Goal: Information Seeking & Learning: Learn about a topic

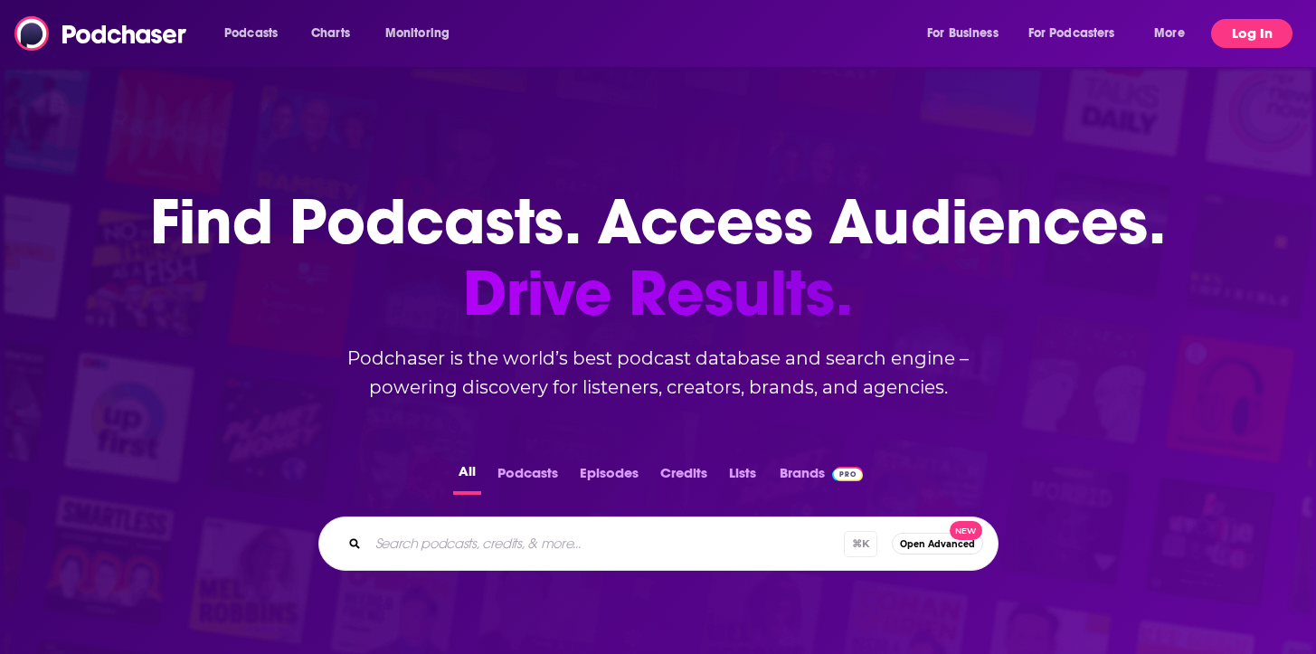
click at [1263, 41] on button "Log In" at bounding box center [1251, 33] width 81 height 29
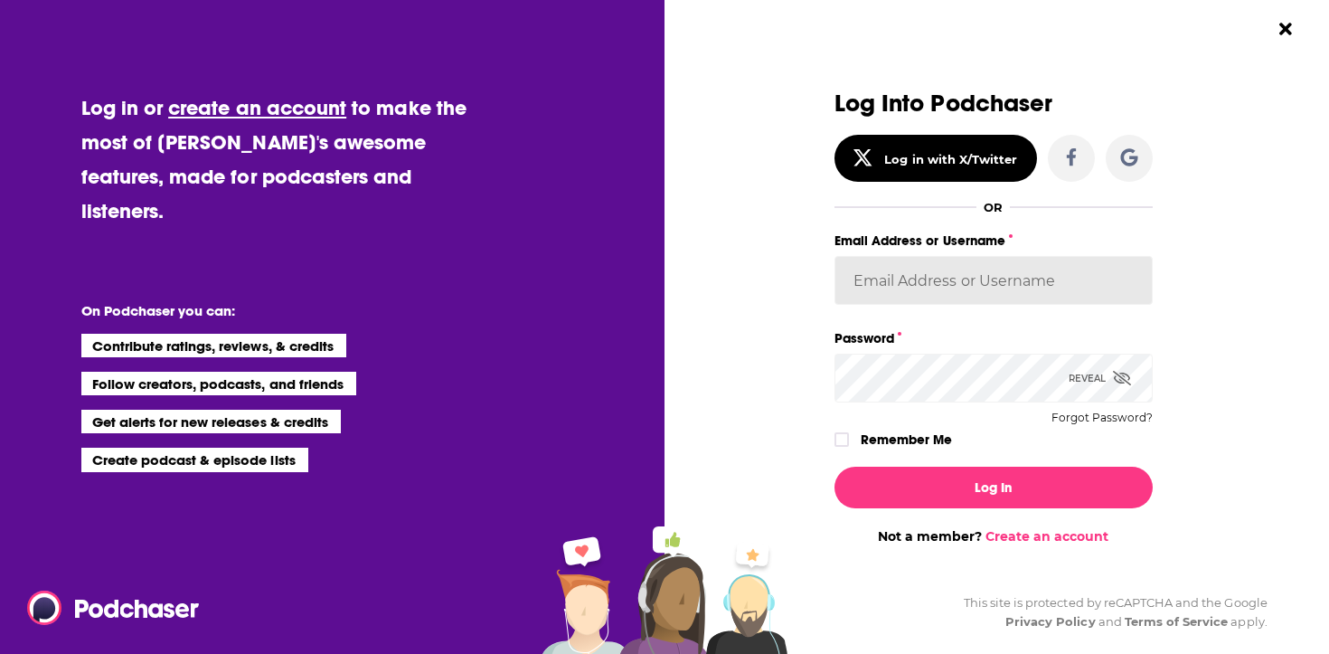
click at [935, 304] on input "Email Address or Username" at bounding box center [994, 280] width 318 height 49
type input "[PERSON_NAME][EMAIL_ADDRESS][PERSON_NAME][DOMAIN_NAME]"
click at [835, 467] on button "Log In" at bounding box center [994, 488] width 318 height 42
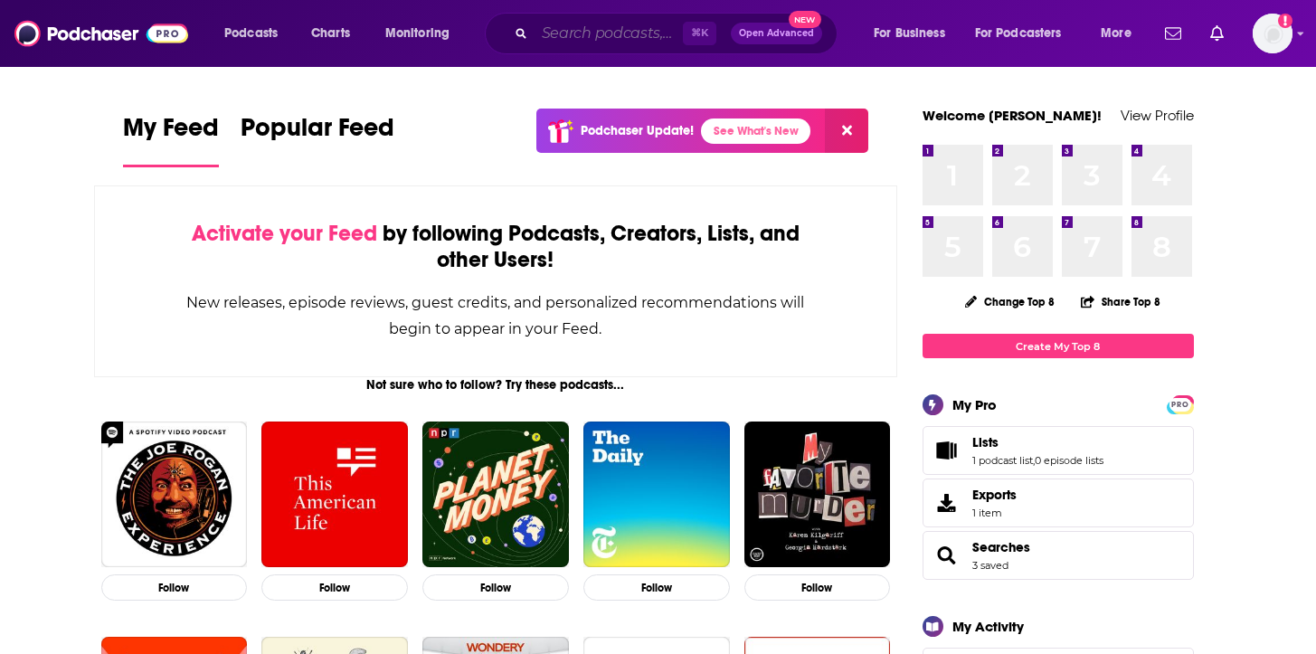
click at [617, 38] on input "Search podcasts, credits, & more..." at bounding box center [608, 33] width 148 height 29
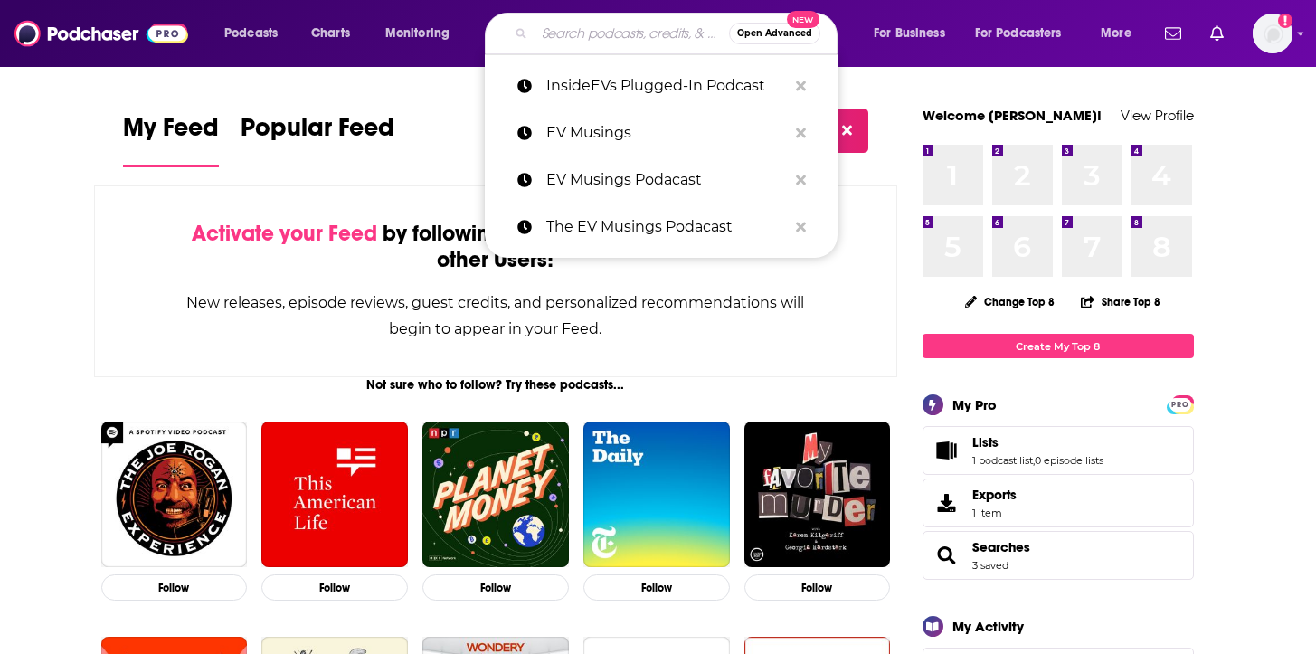
paste input "The Post-Quantum World"
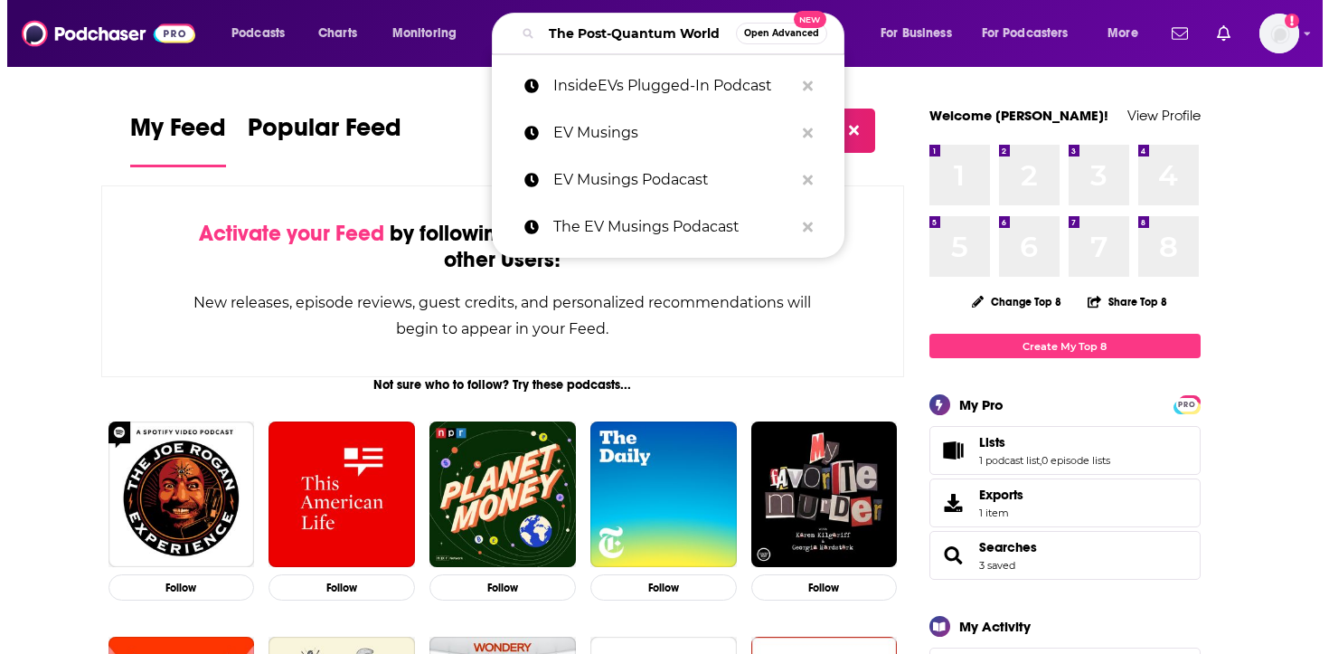
scroll to position [0, 28]
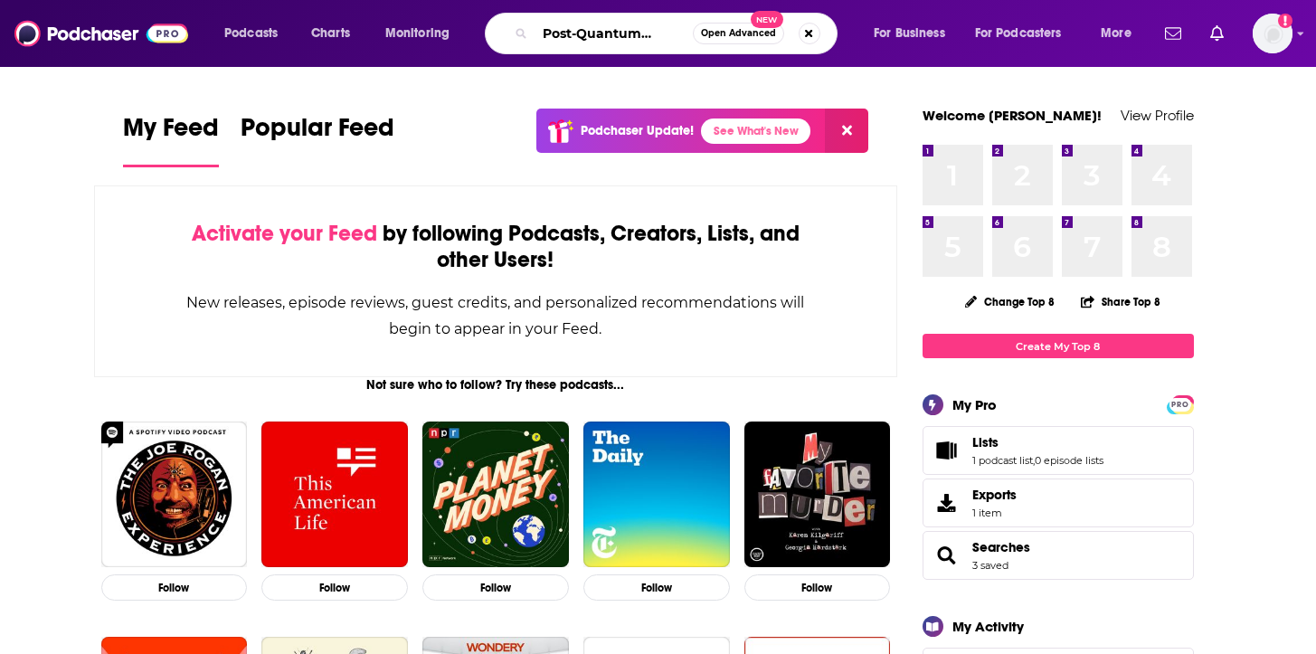
type input "The Post-Quantum World"
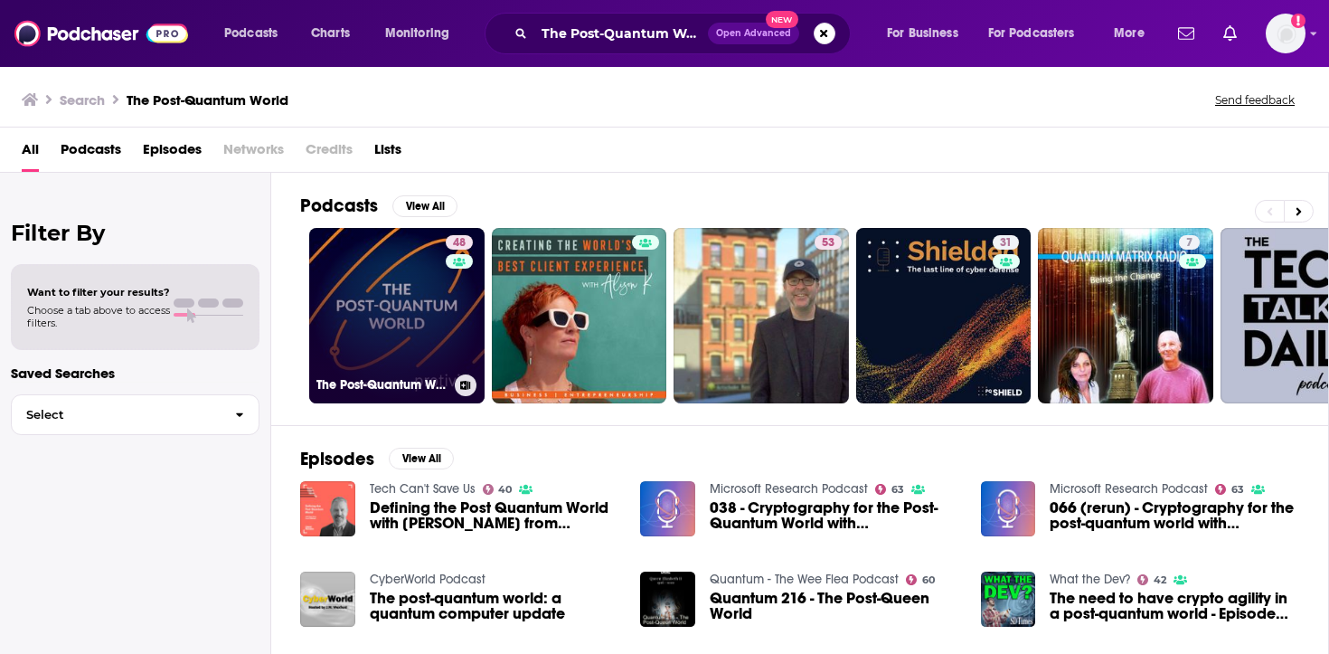
click at [368, 319] on link "48 The Post-Quantum World" at bounding box center [396, 315] width 175 height 175
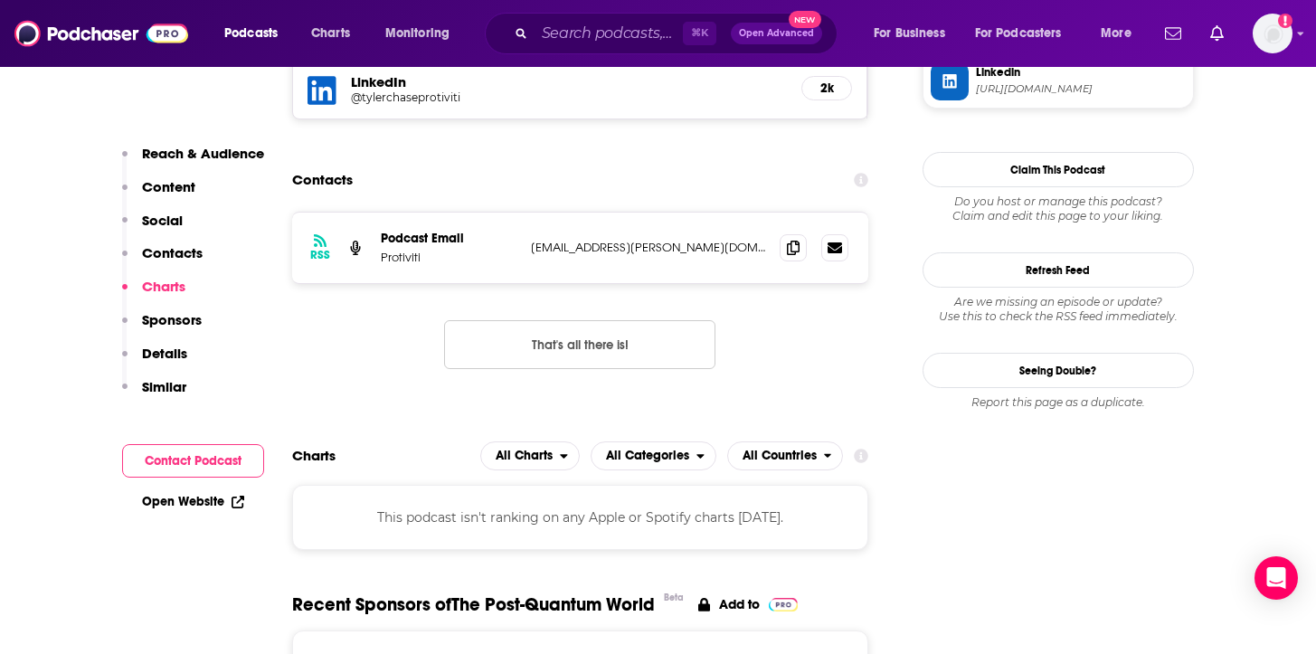
scroll to position [1504, 0]
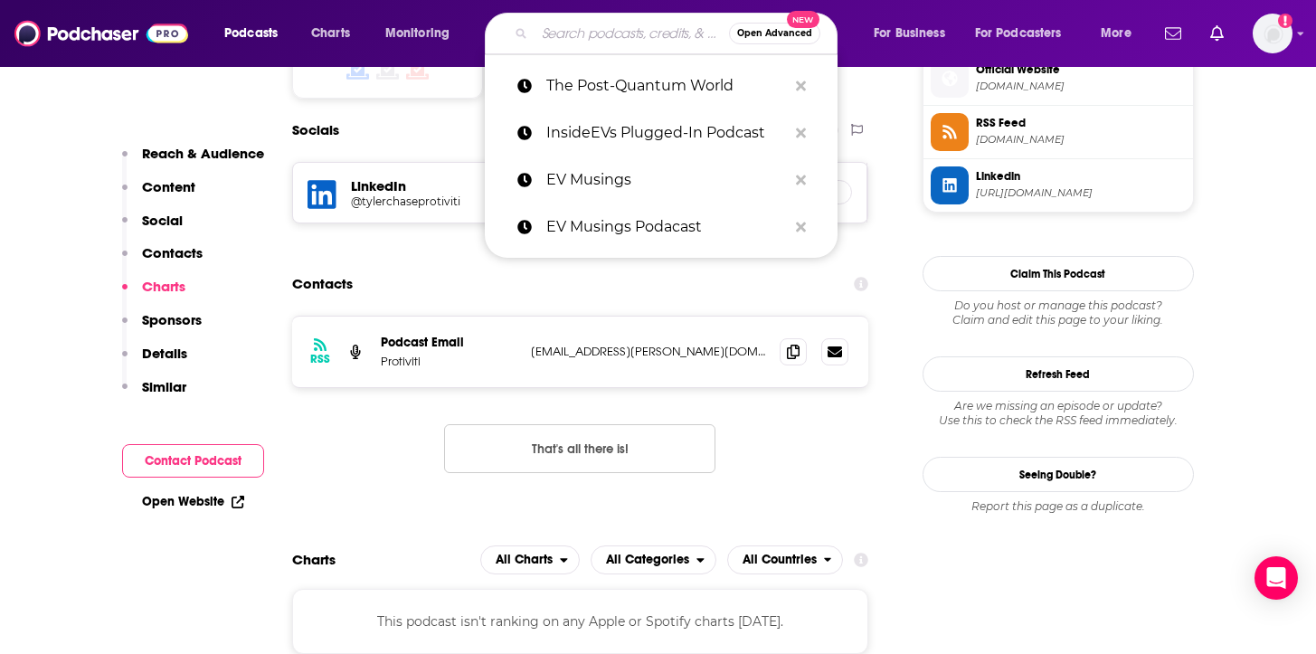
click at [621, 44] on input "Search podcasts, credits, & more..." at bounding box center [631, 33] width 194 height 29
paste input "The Superposition Guy's Podcast"
type input "The Superposition Guy's Podcast"
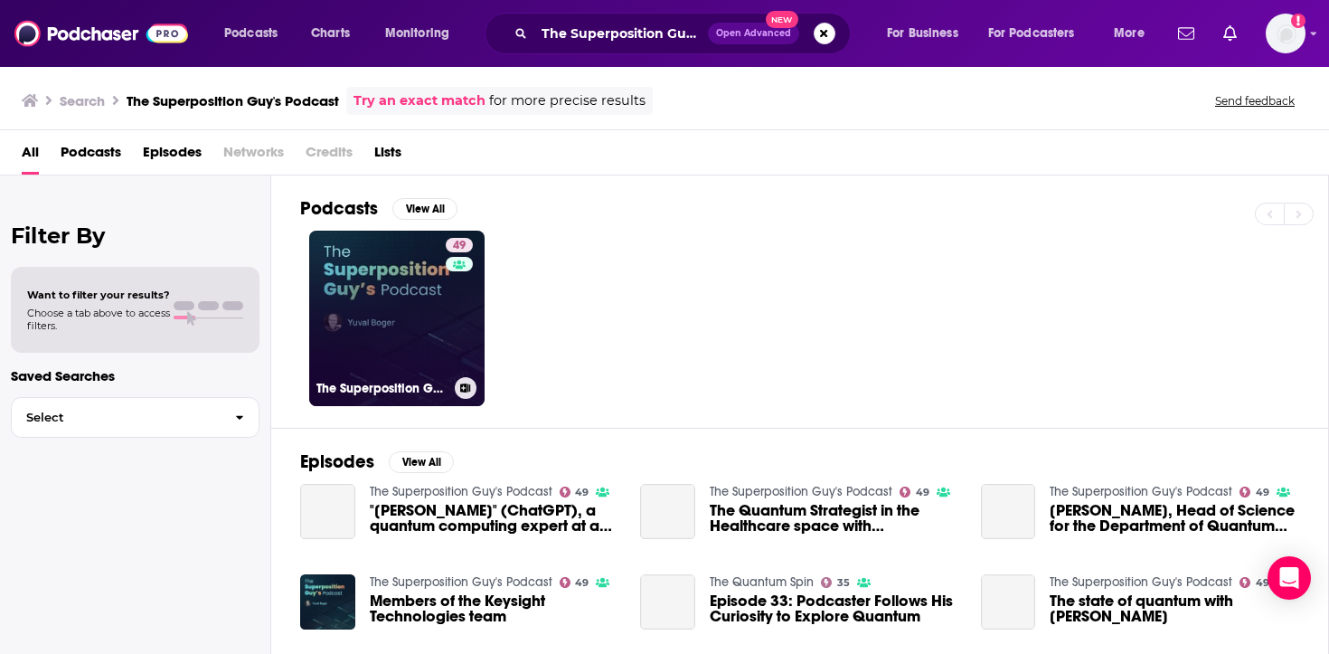
click at [406, 296] on link "49 The Superposition Guy's Podcast" at bounding box center [396, 318] width 175 height 175
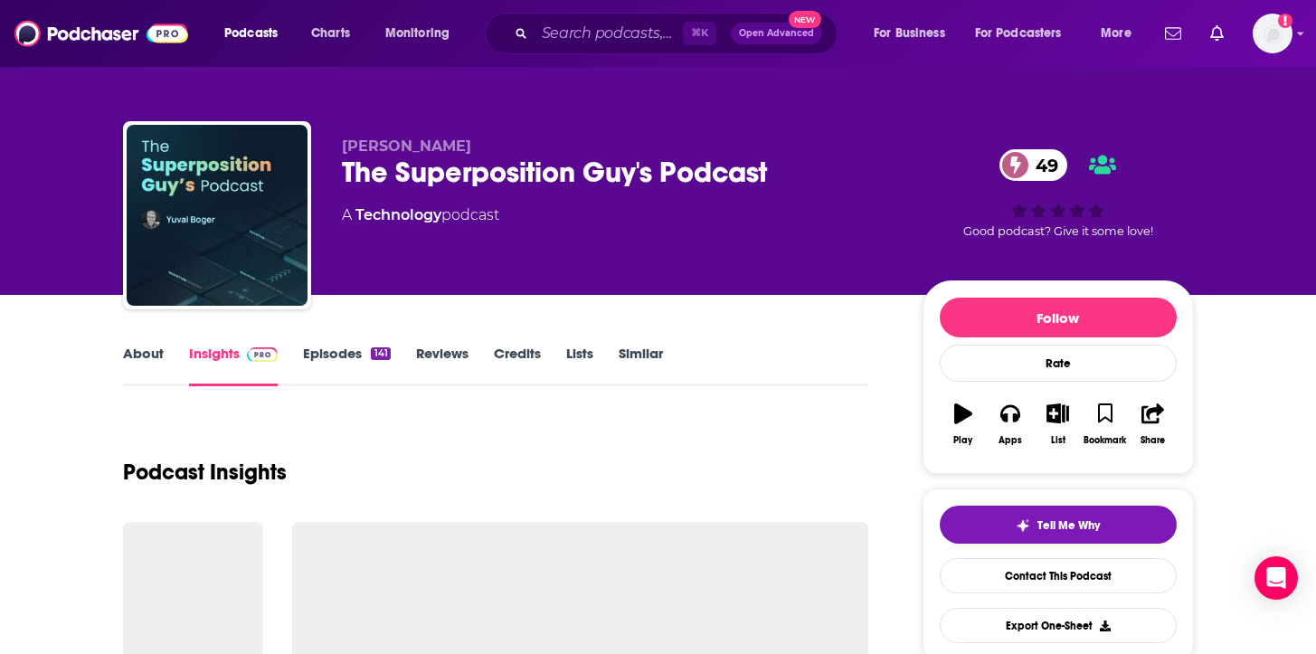
click at [343, 342] on div "About Insights Episodes 141 Reviews Credits Lists Similar" at bounding box center [496, 364] width 746 height 44
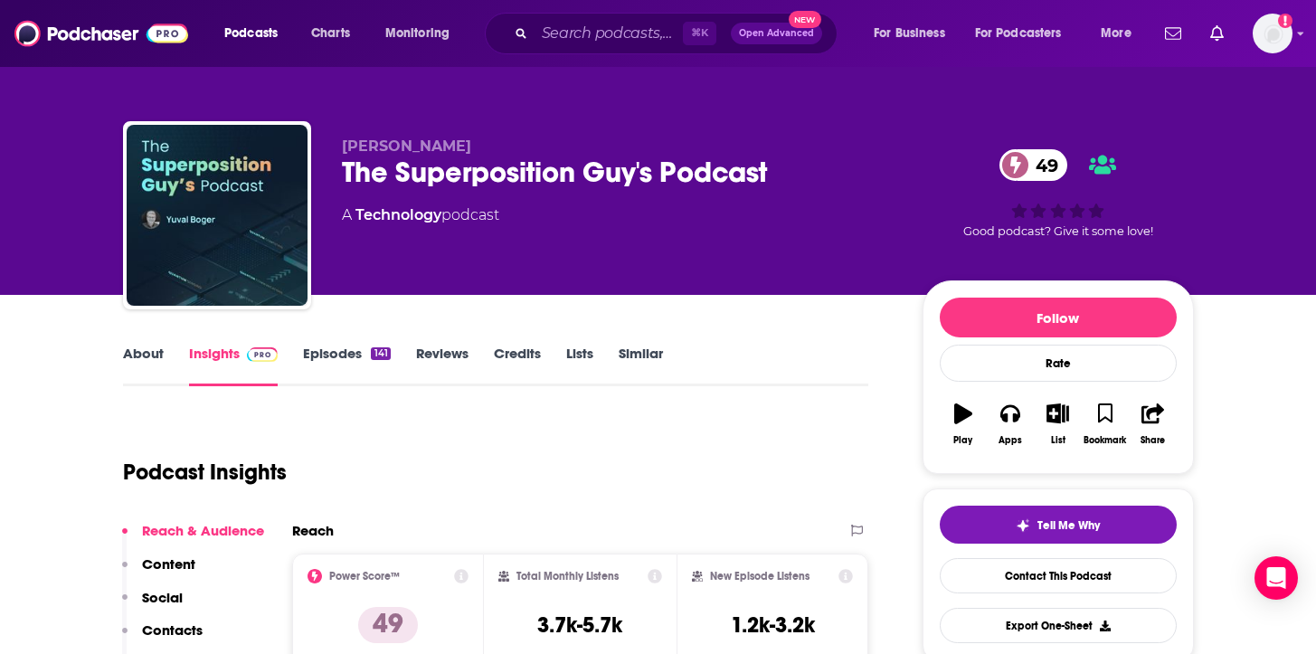
click at [344, 354] on link "Episodes 141" at bounding box center [346, 365] width 87 height 42
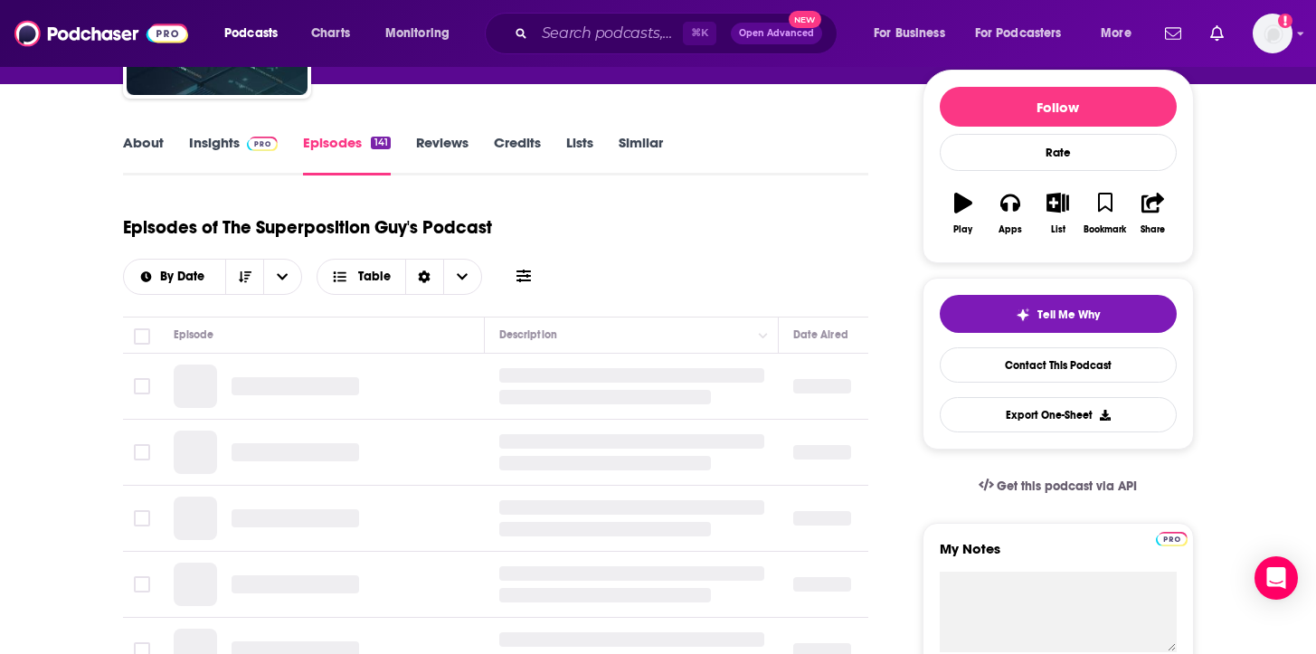
scroll to position [253, 0]
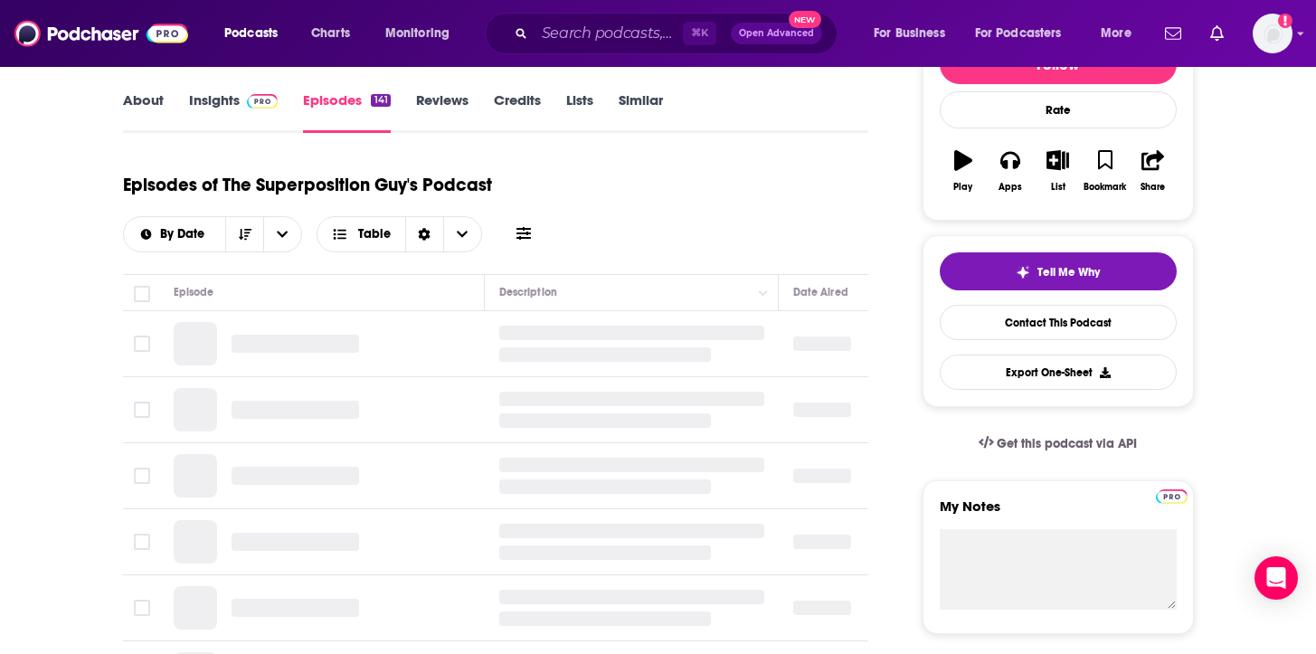
click at [248, 108] on link "Insights" at bounding box center [234, 112] width 90 height 42
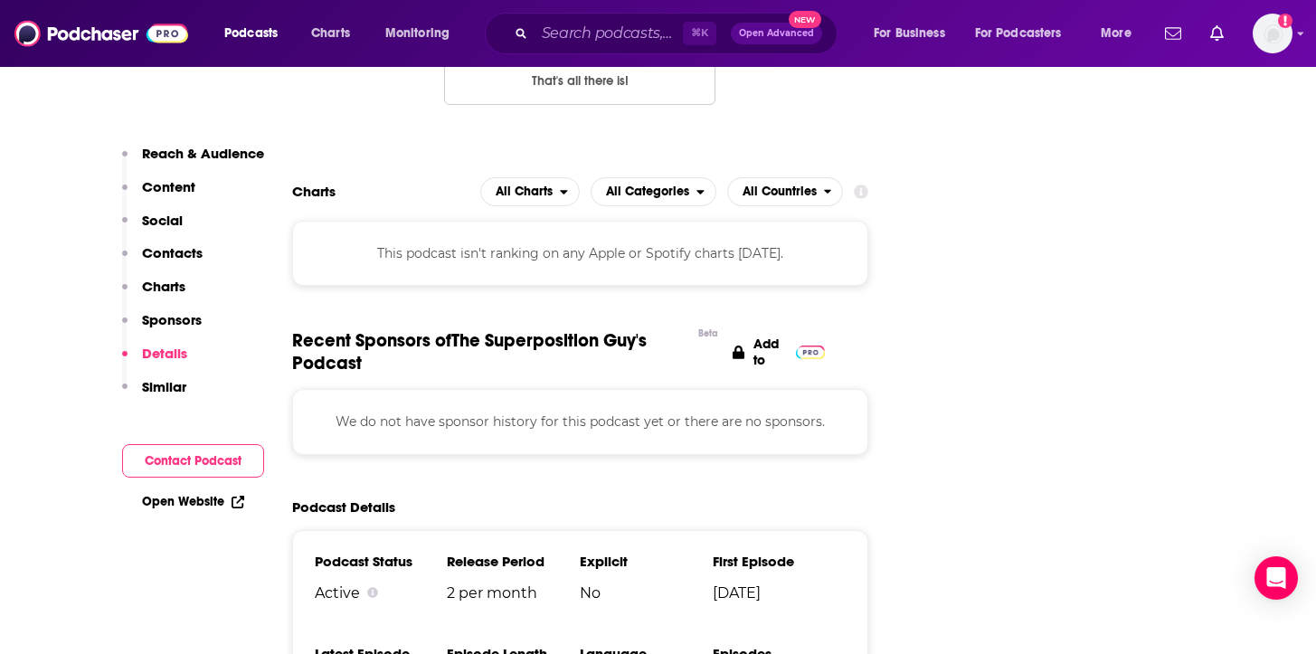
scroll to position [2089, 0]
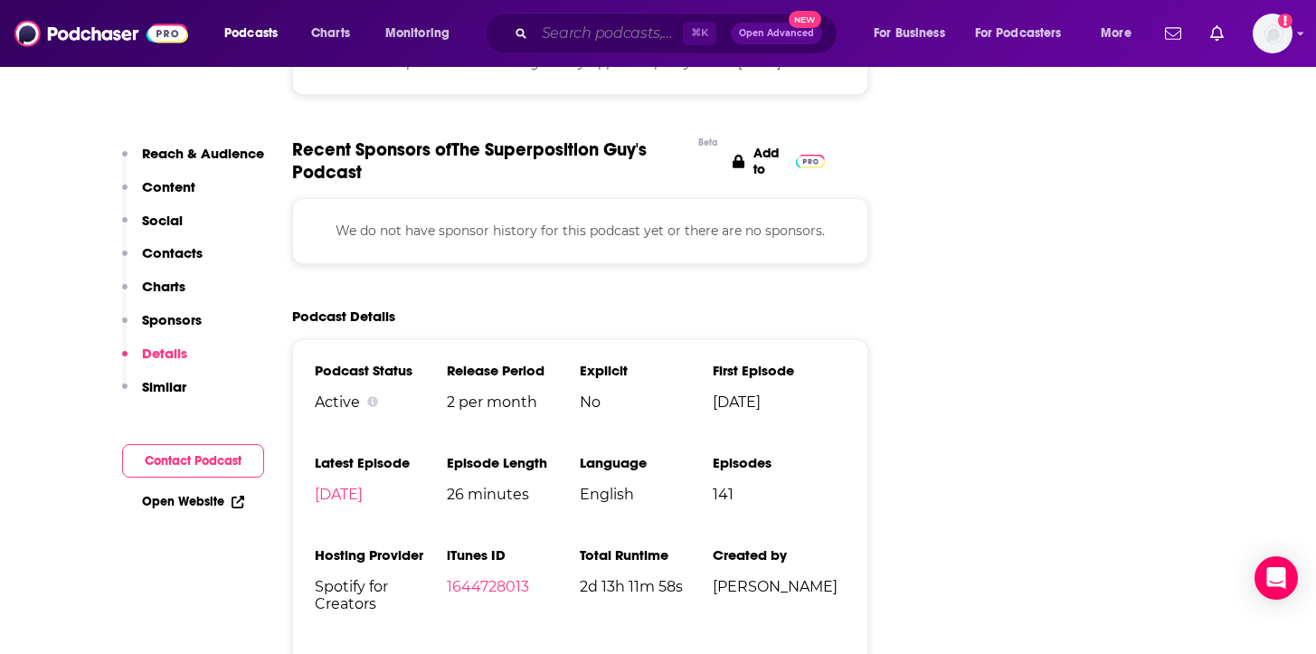
click at [623, 33] on input "Search podcasts, credits, & more..." at bounding box center [608, 33] width 148 height 29
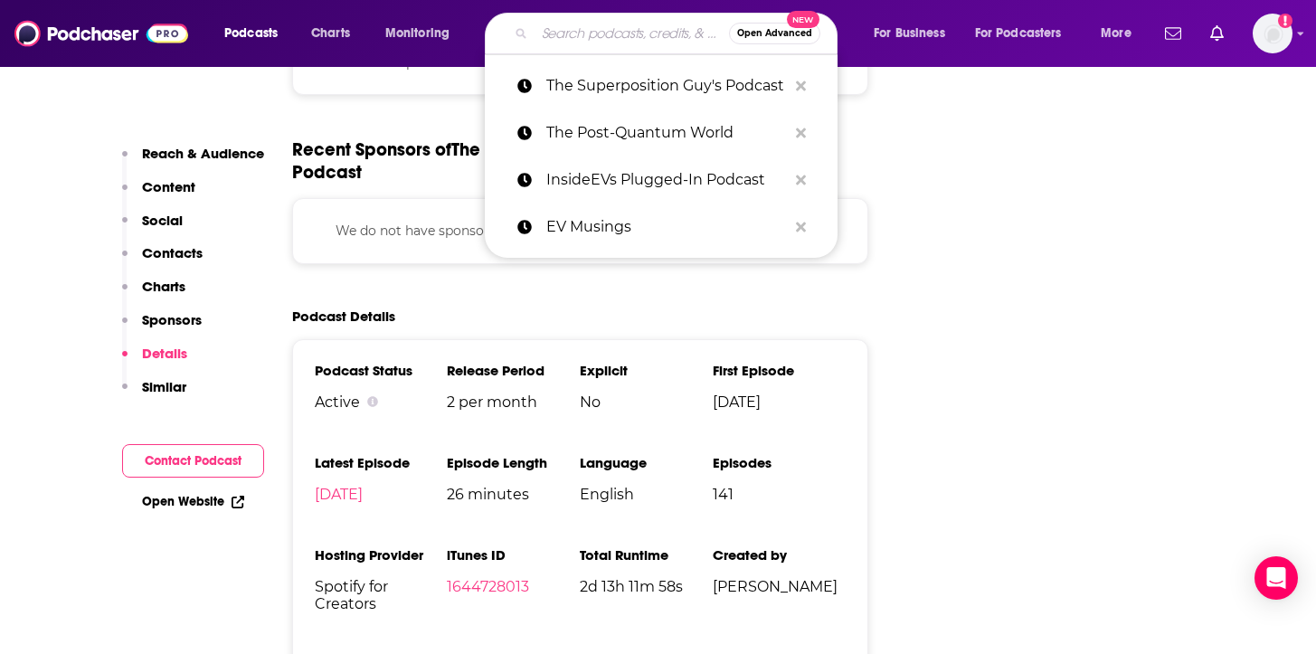
paste input "ITU Tech Monthly"
type input "ITU Tech Monthly"
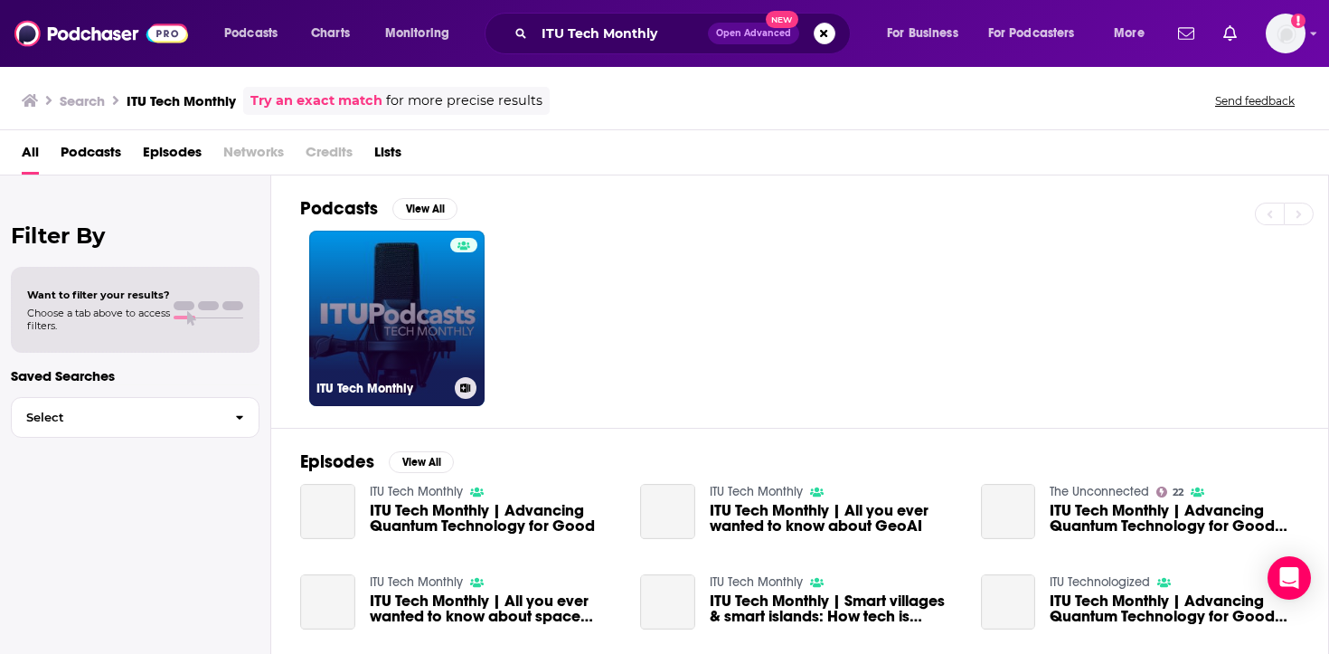
click at [456, 325] on div at bounding box center [463, 307] width 27 height 139
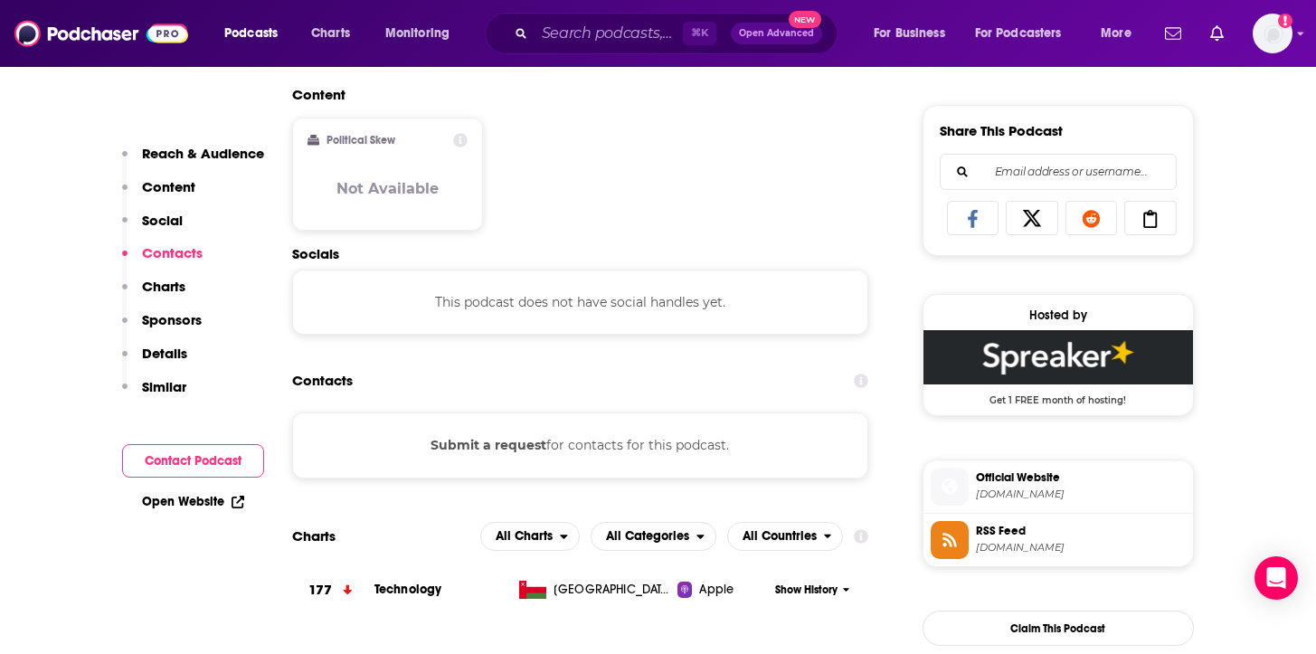
scroll to position [1194, 0]
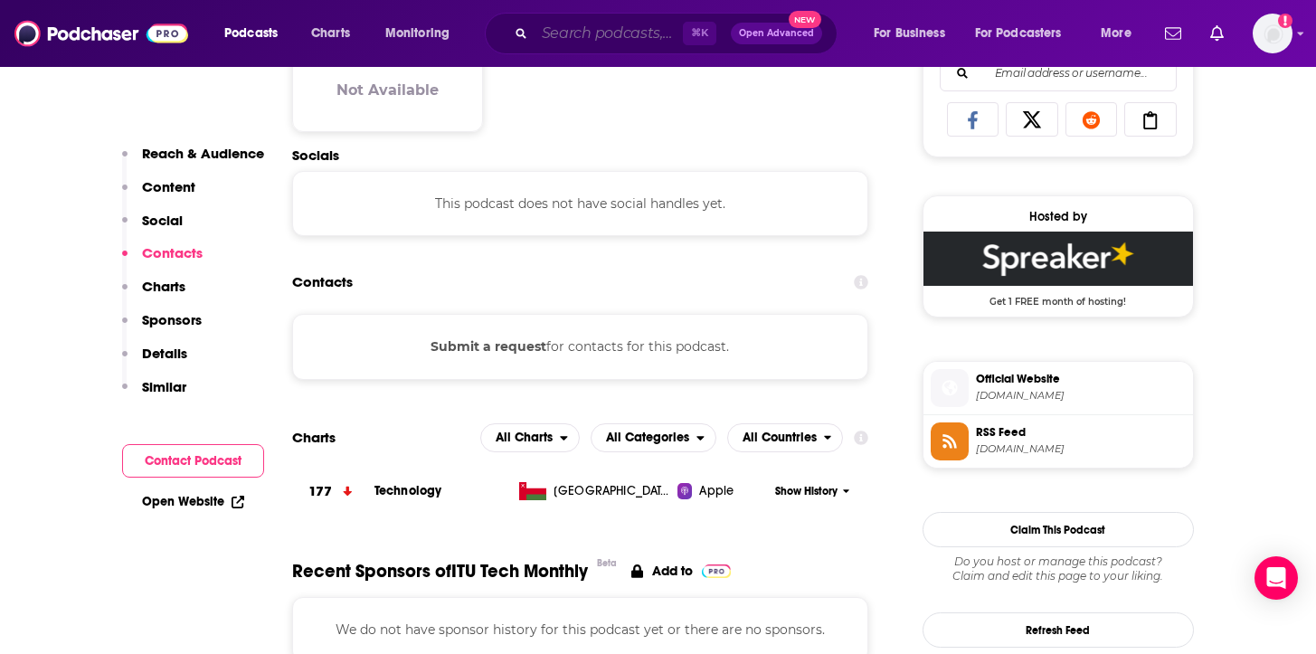
click at [639, 31] on input "Search podcasts, credits, & more..." at bounding box center [608, 33] width 148 height 29
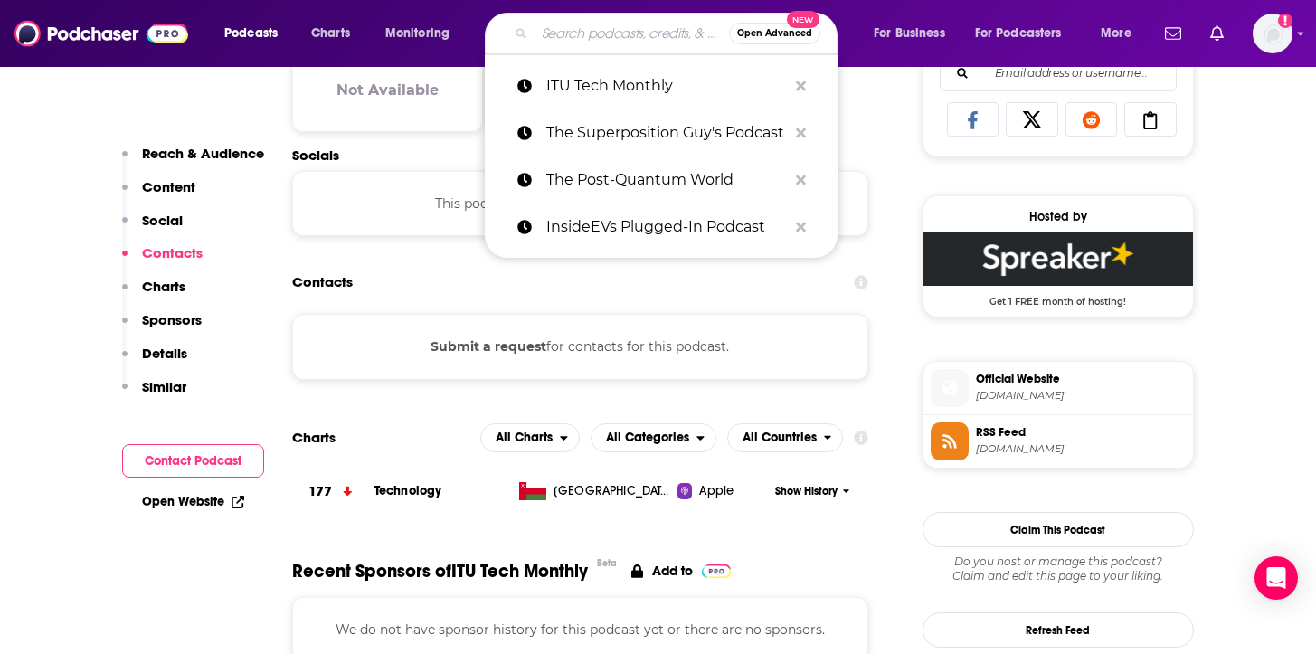
paste input "Daily Tech News Show"
type input "Daily Tech News Show"
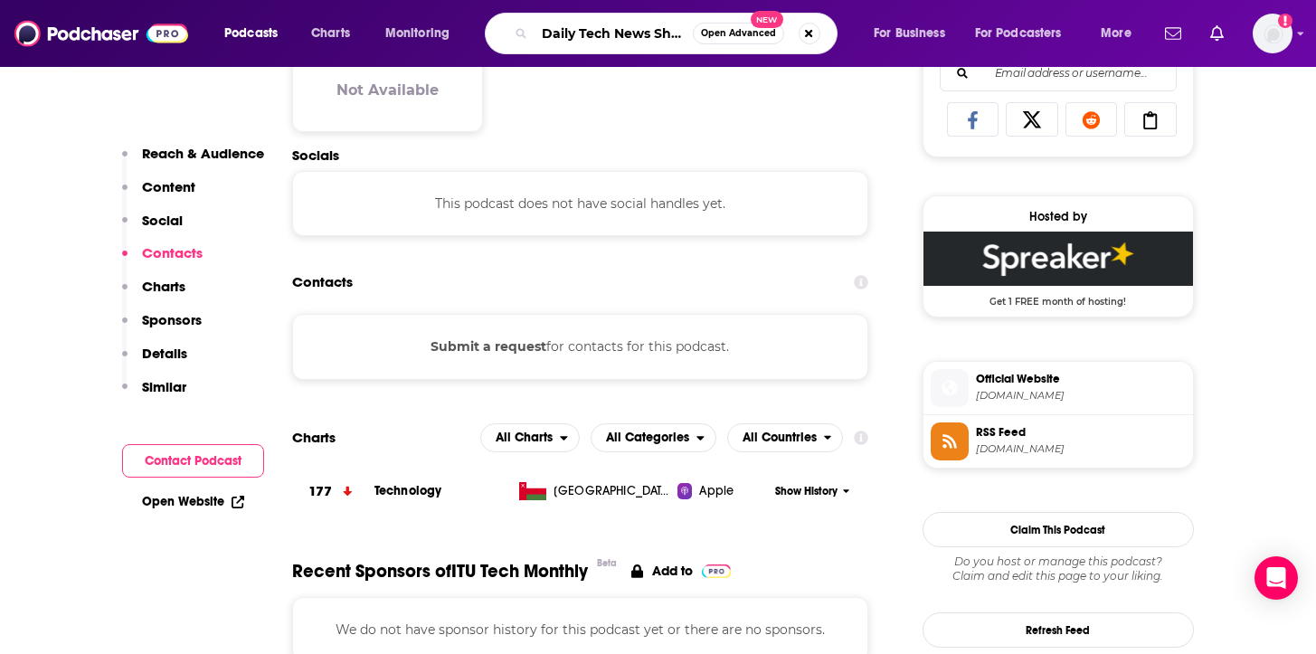
scroll to position [0, 6]
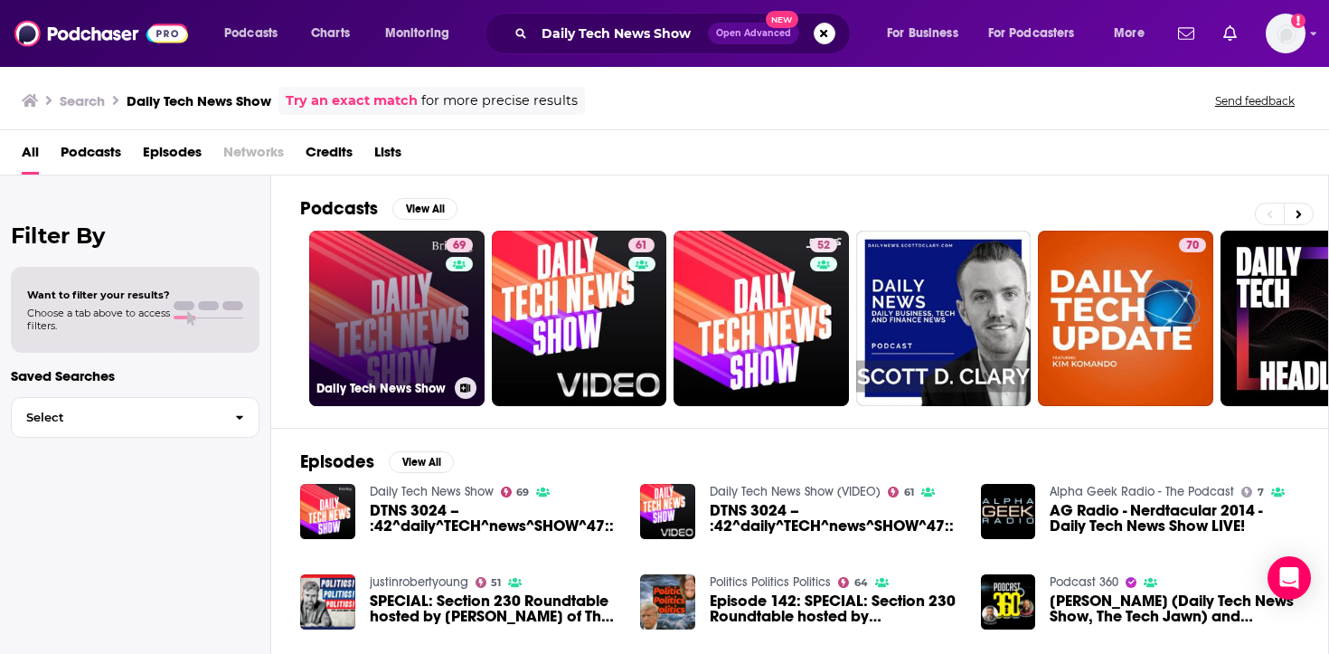
click at [394, 320] on link "69 Daily Tech News Show" at bounding box center [396, 318] width 175 height 175
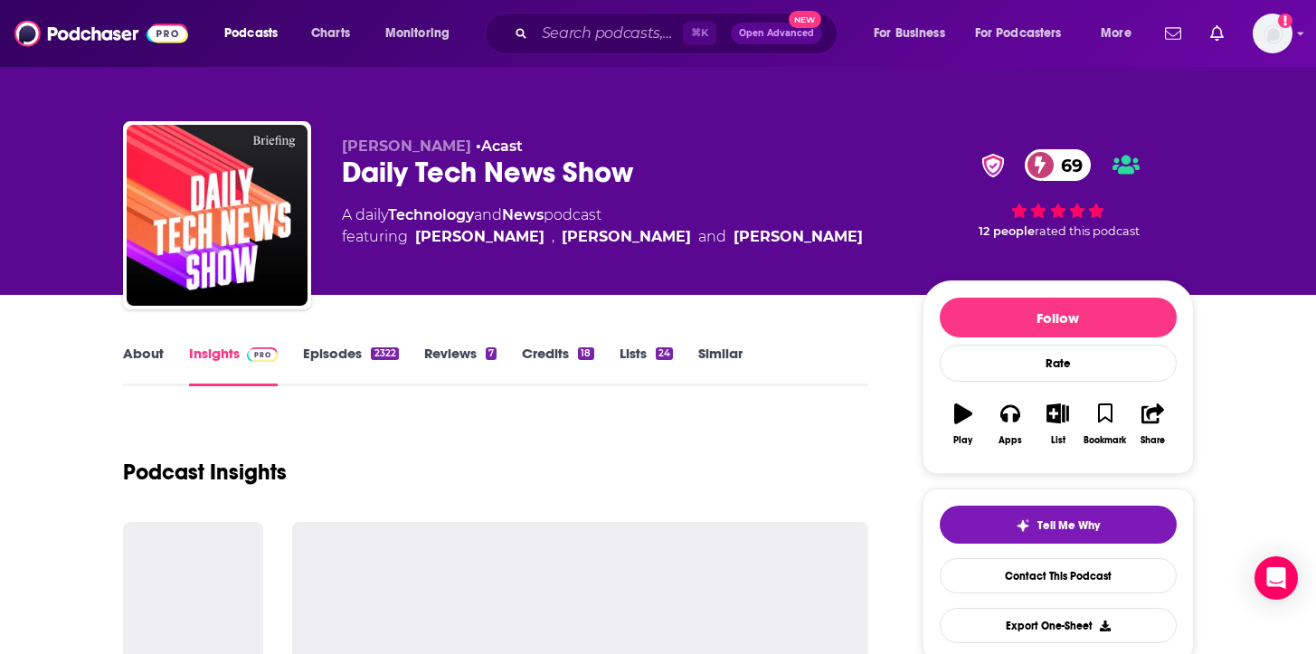
click at [373, 362] on link "Episodes 2322" at bounding box center [350, 365] width 95 height 42
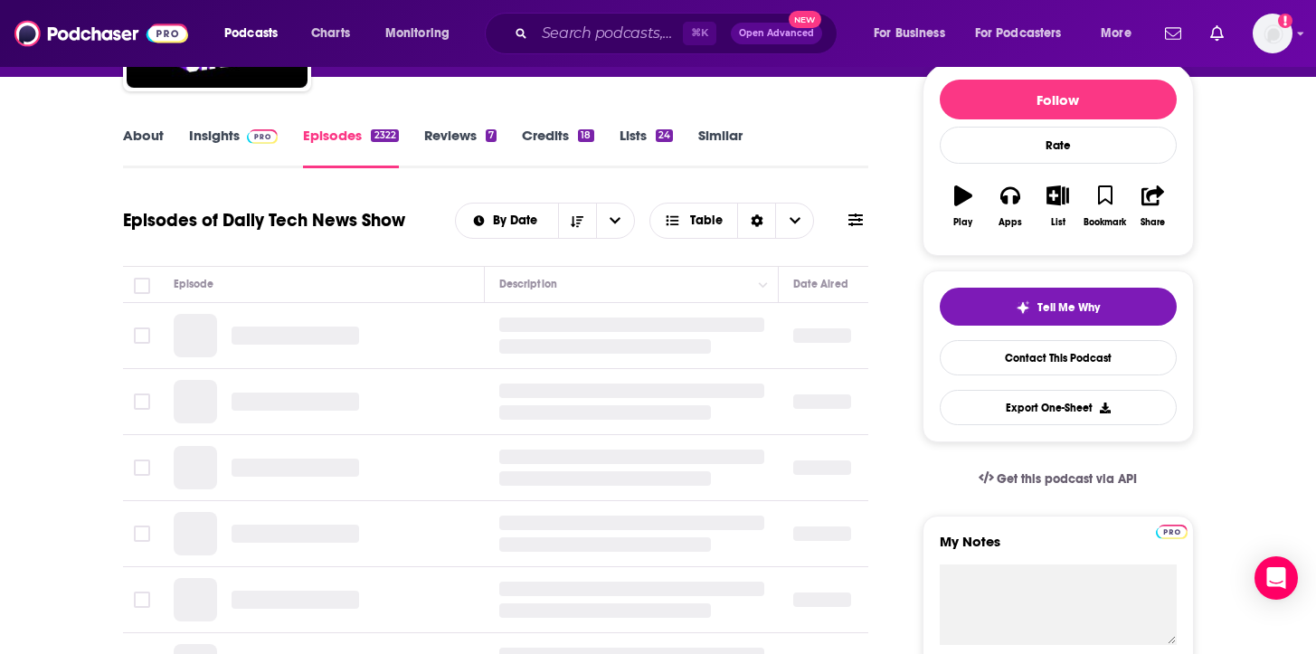
scroll to position [243, 0]
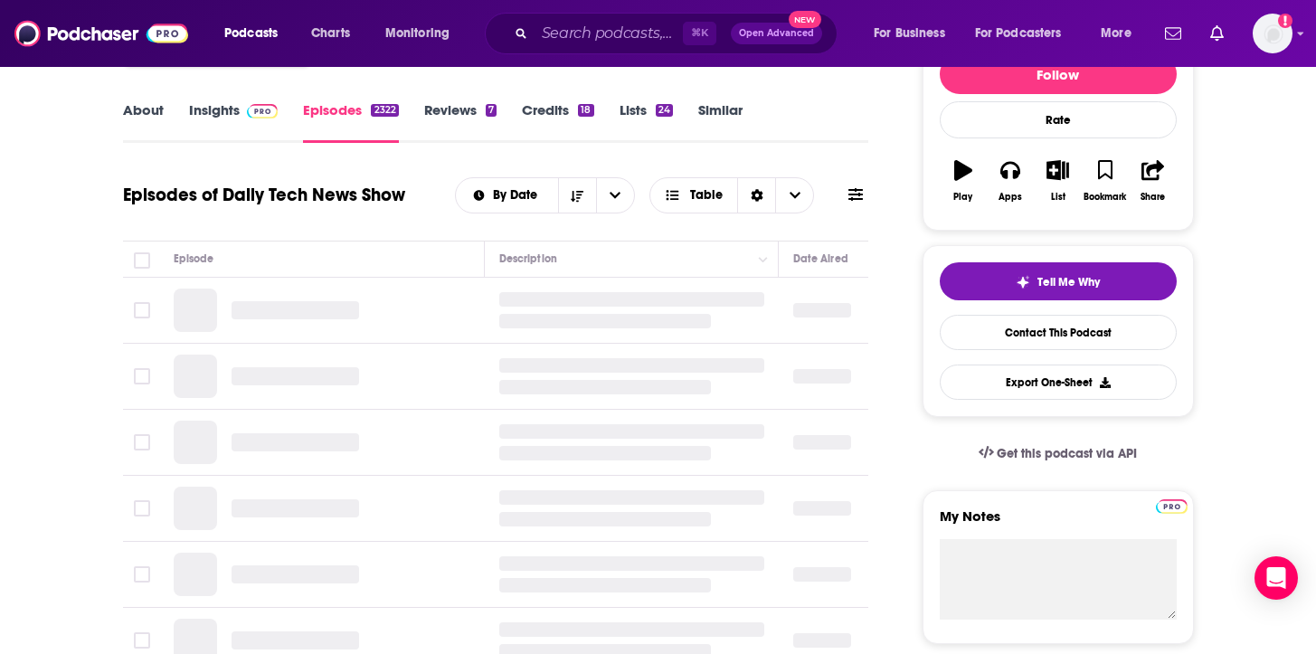
click at [212, 138] on link "Insights" at bounding box center [234, 122] width 90 height 42
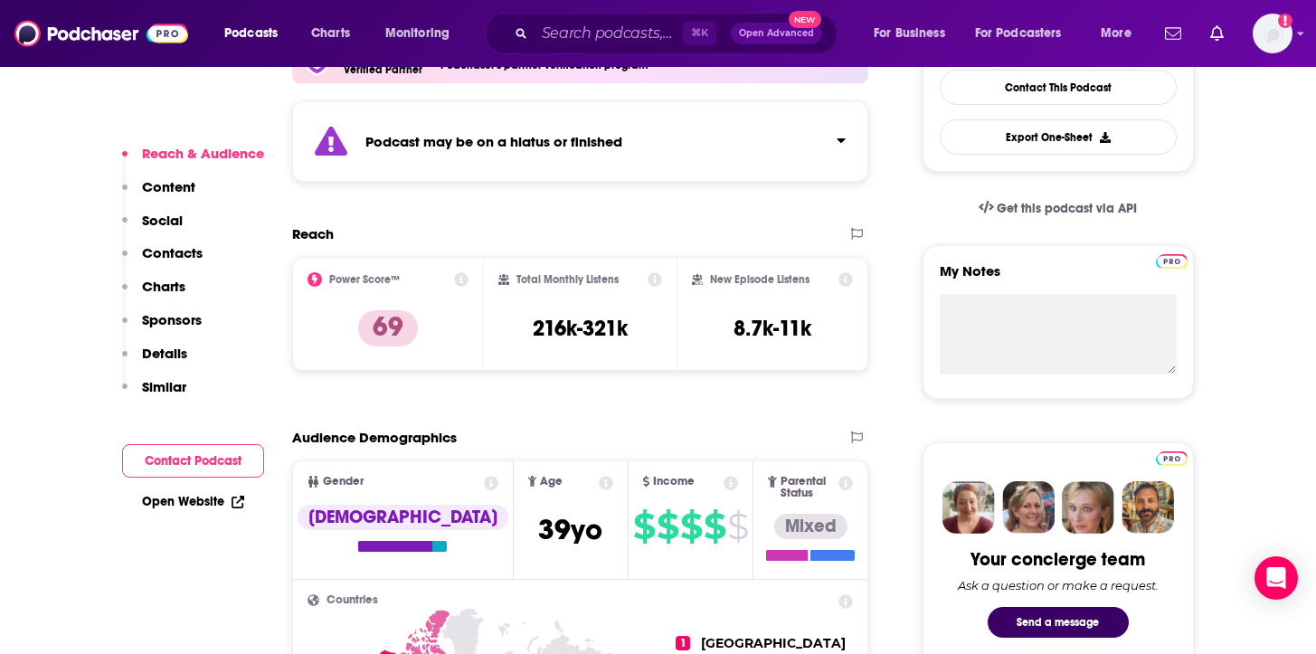
scroll to position [488, 0]
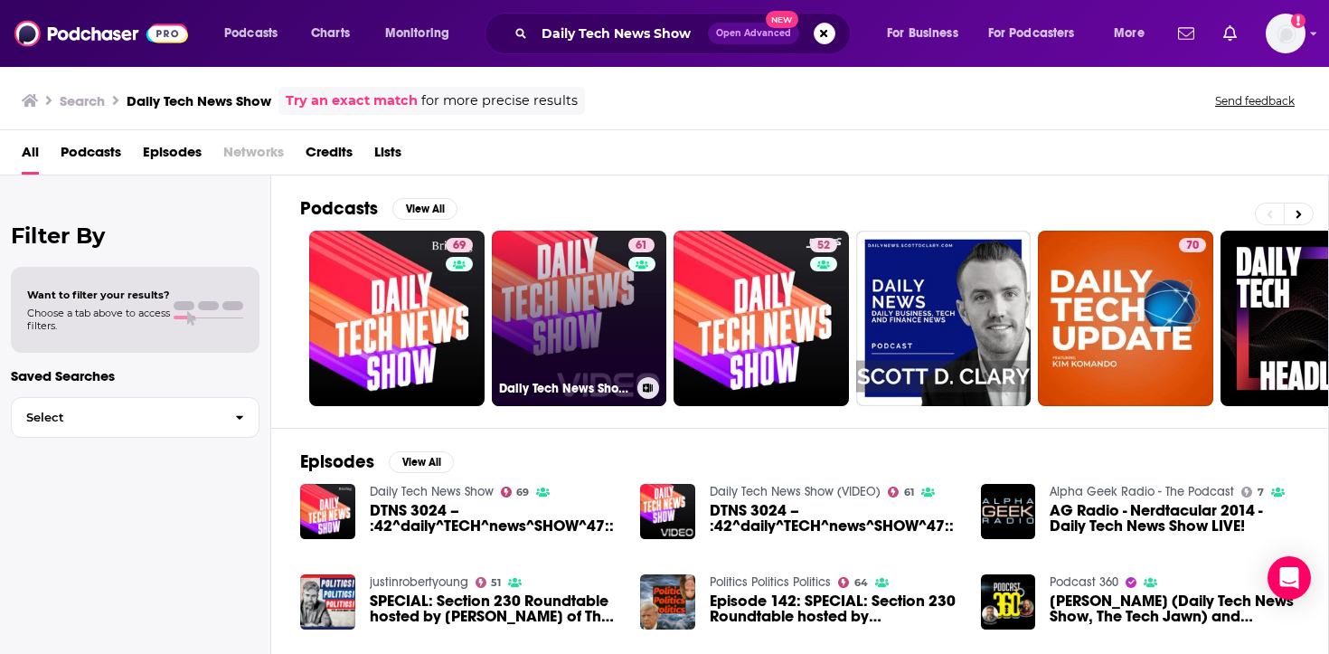
click at [610, 304] on link "61 Daily Tech News Show (VIDEO)" at bounding box center [579, 318] width 175 height 175
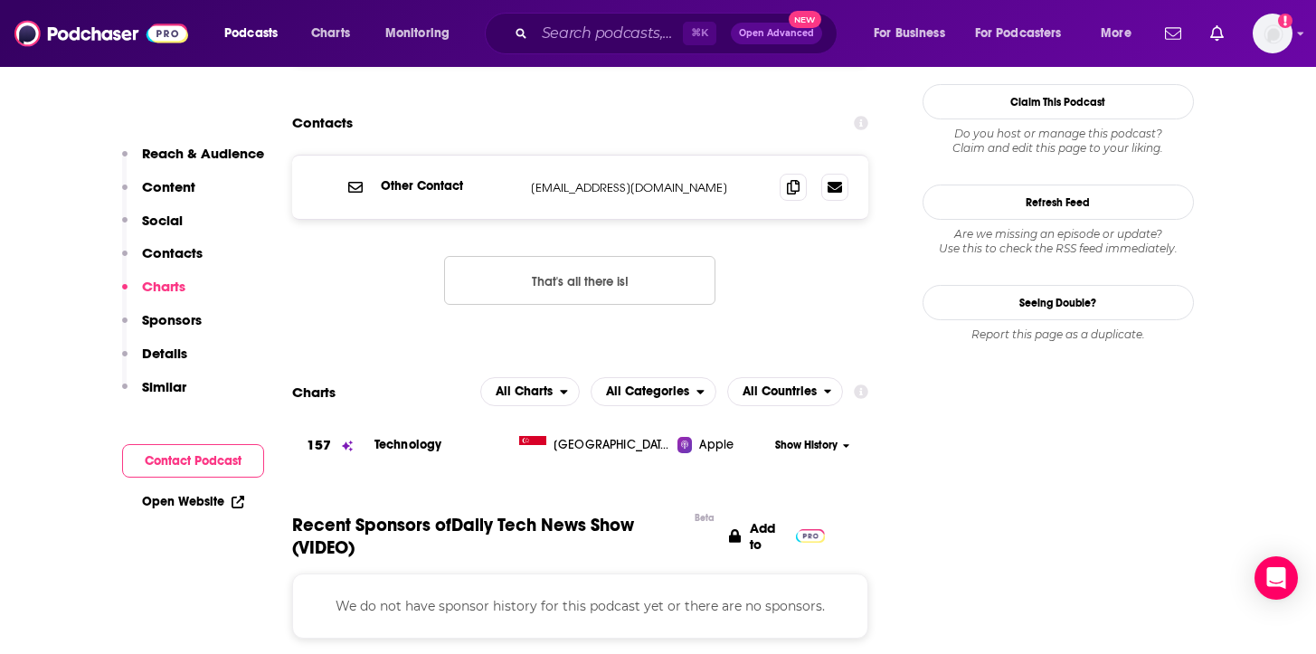
scroll to position [1892, 0]
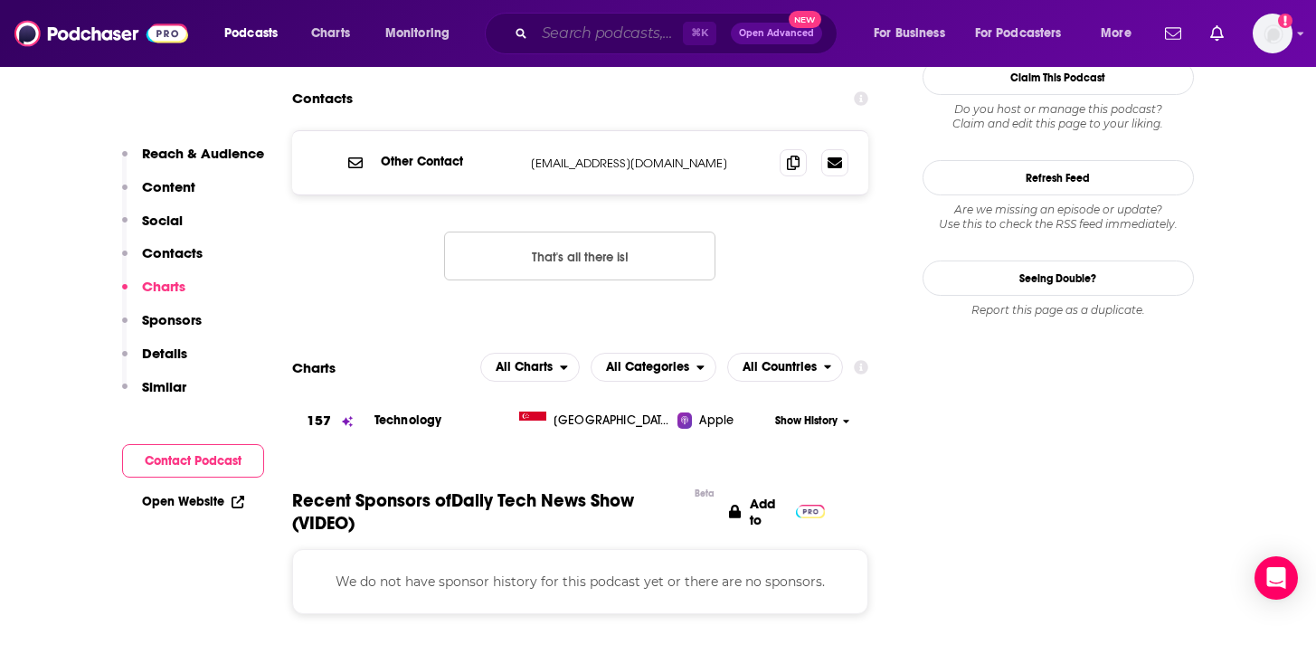
click at [595, 30] on input "Search podcasts, credits, & more..." at bounding box center [608, 33] width 148 height 29
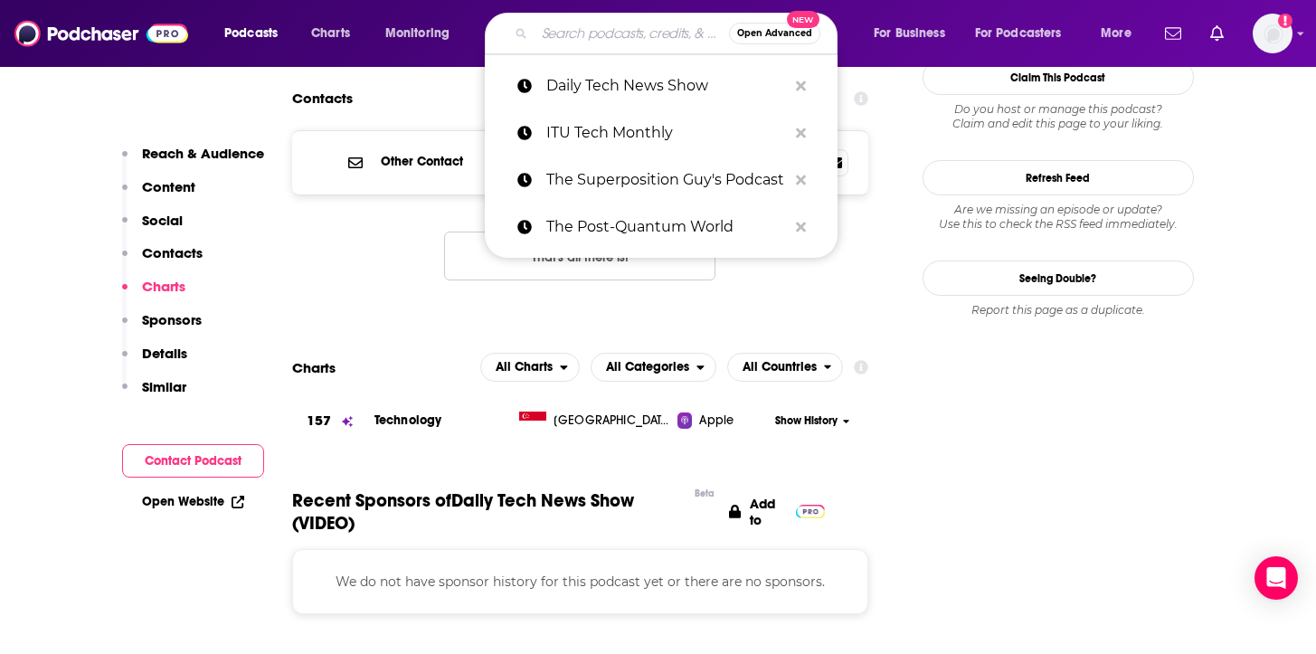
paste input "A16z"
type input "A16z"
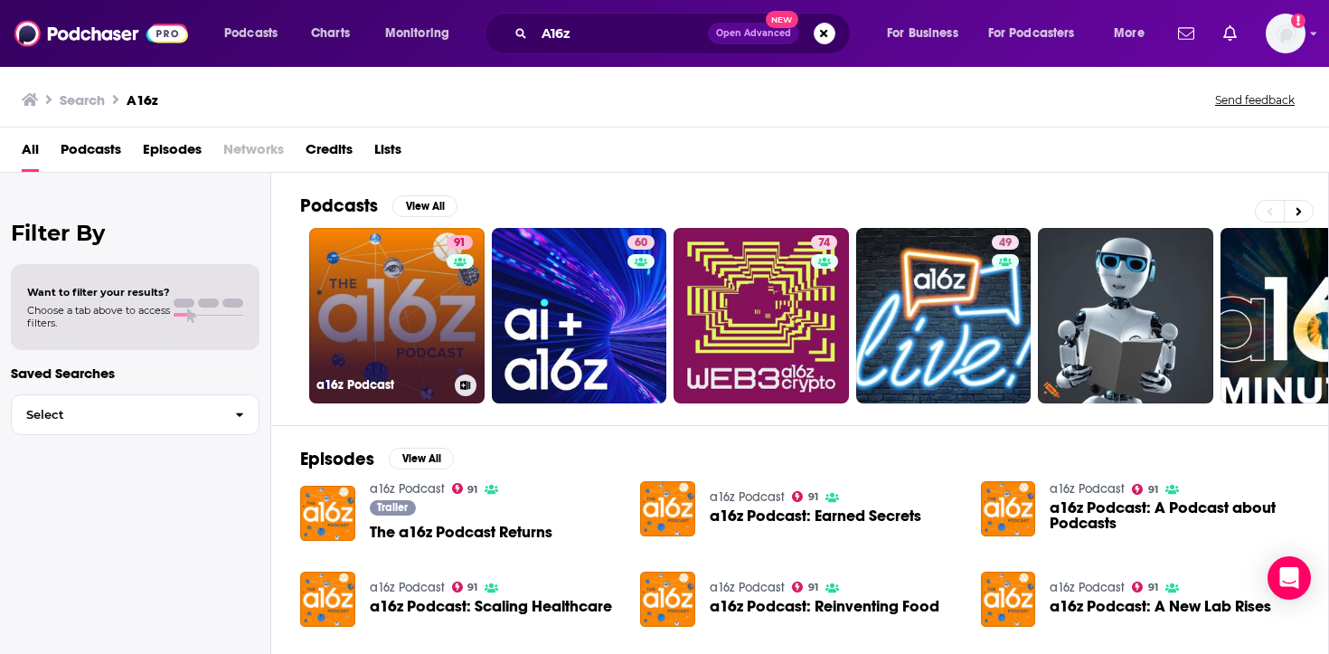
click at [438, 313] on link "91 a16z Podcast" at bounding box center [396, 315] width 175 height 175
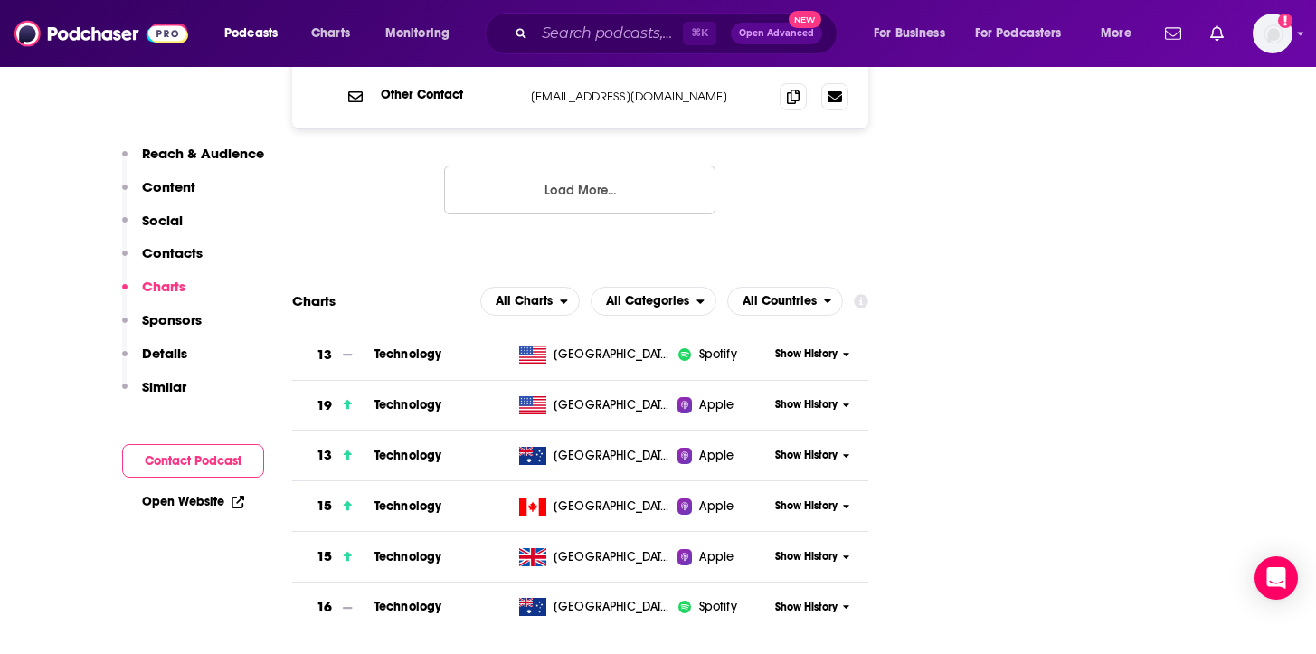
scroll to position [2275, 0]
click at [590, 35] on input "Search podcasts, credits, & more..." at bounding box center [608, 33] width 148 height 29
paste input "TechTank"
type input "TechTank"
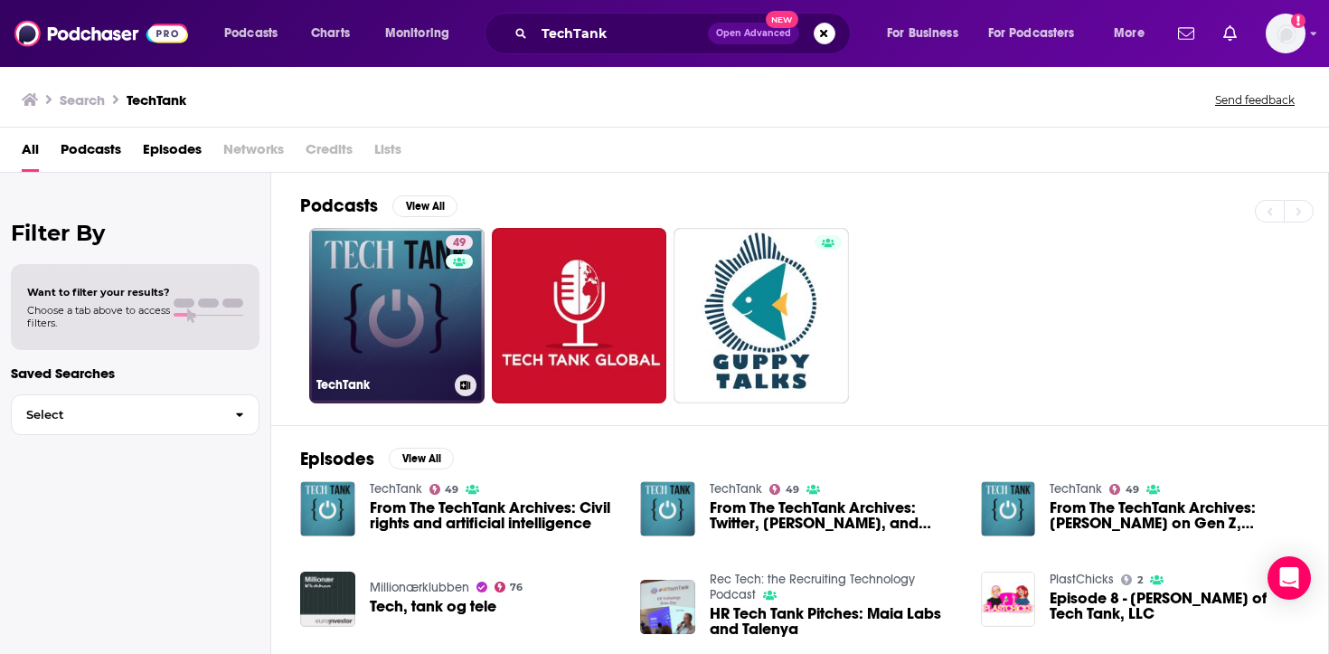
click at [356, 332] on link "49 TechTank" at bounding box center [396, 315] width 175 height 175
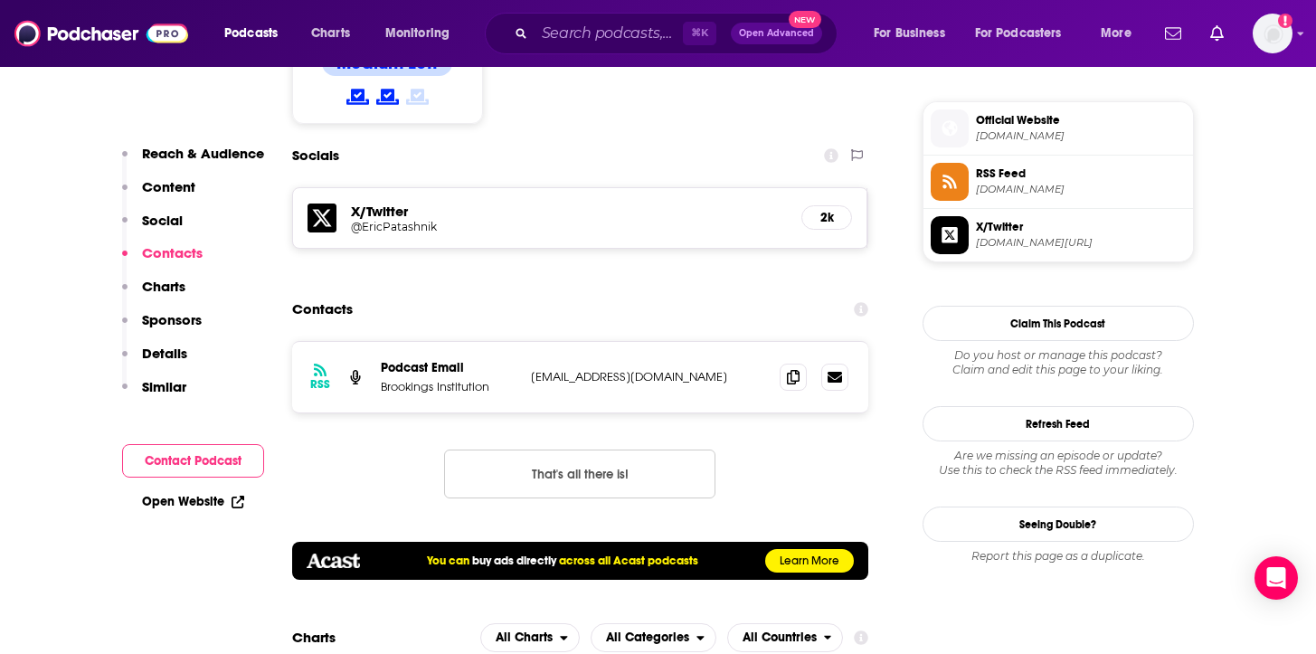
scroll to position [1837, 0]
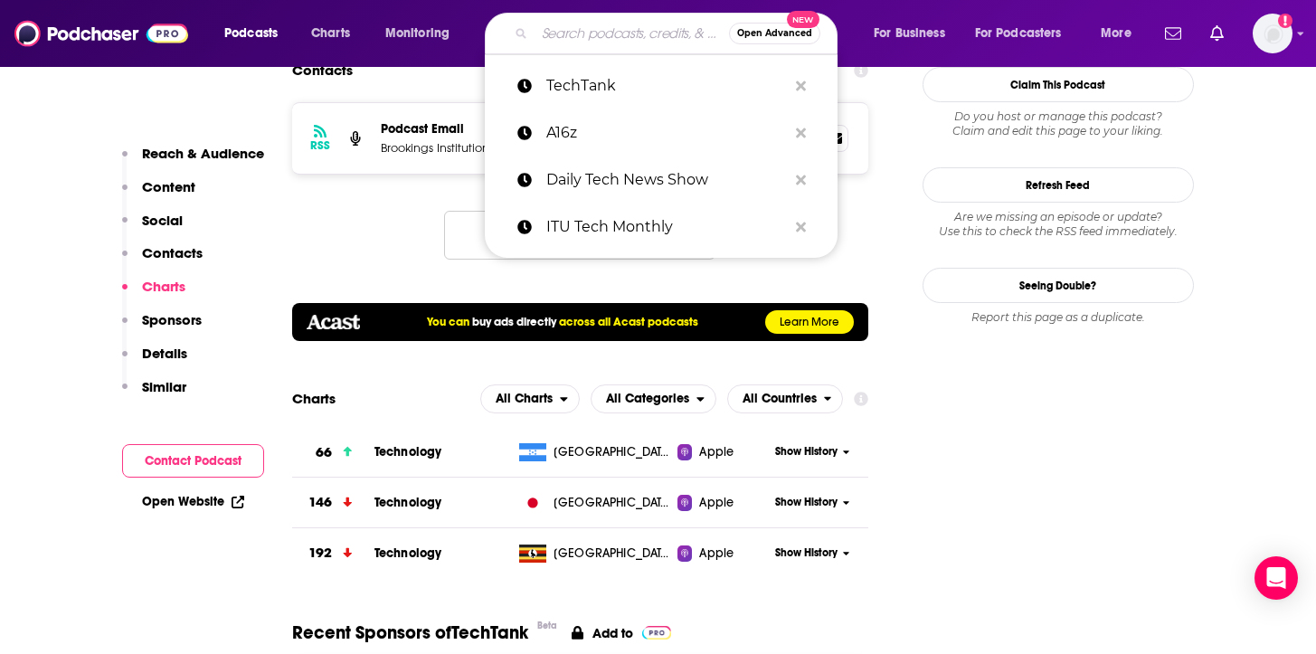
click at [590, 30] on input "Search podcasts, credits, & more..." at bounding box center [631, 33] width 194 height 29
paste input "Big Technology Podcast"
type input "Big Technology Podcast"
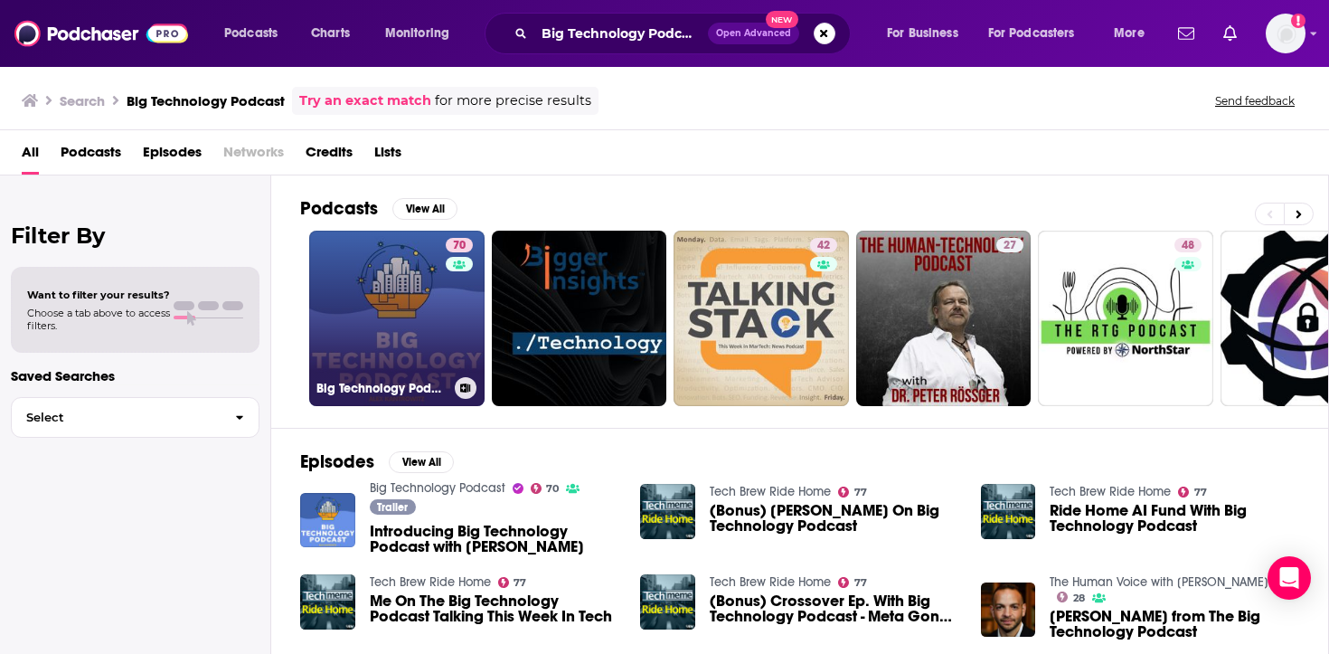
click at [376, 289] on link "70 Big Technology Podcast" at bounding box center [396, 318] width 175 height 175
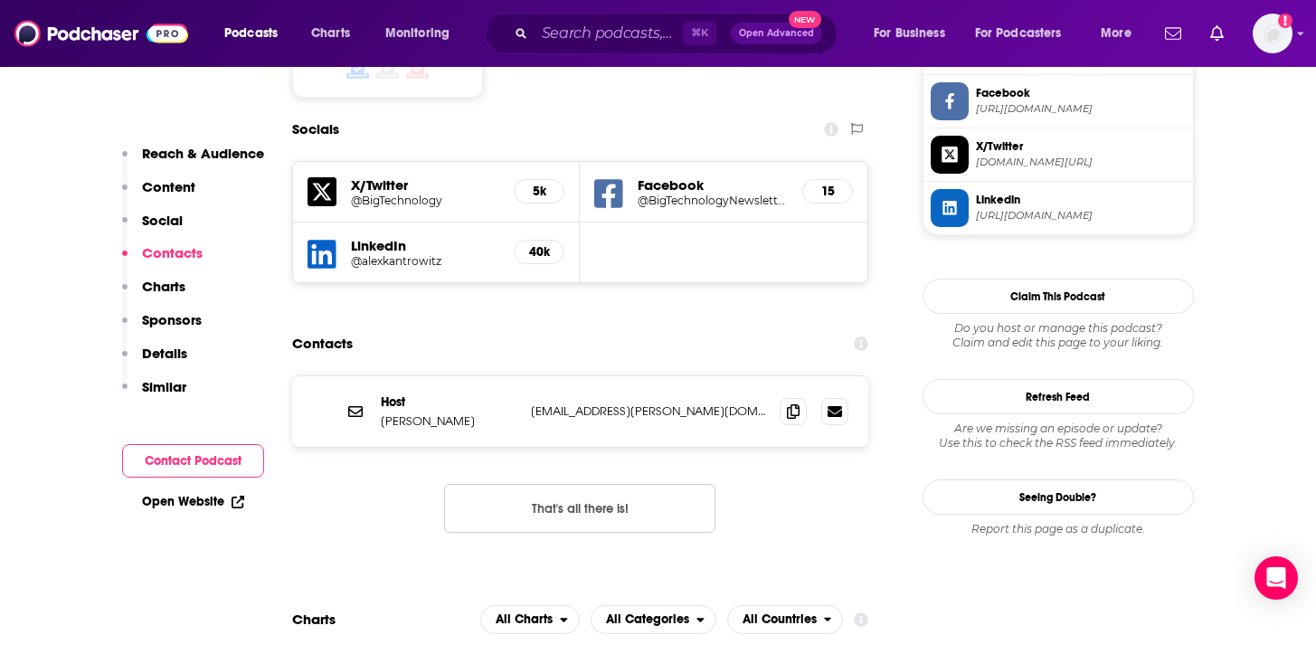
scroll to position [1823, 0]
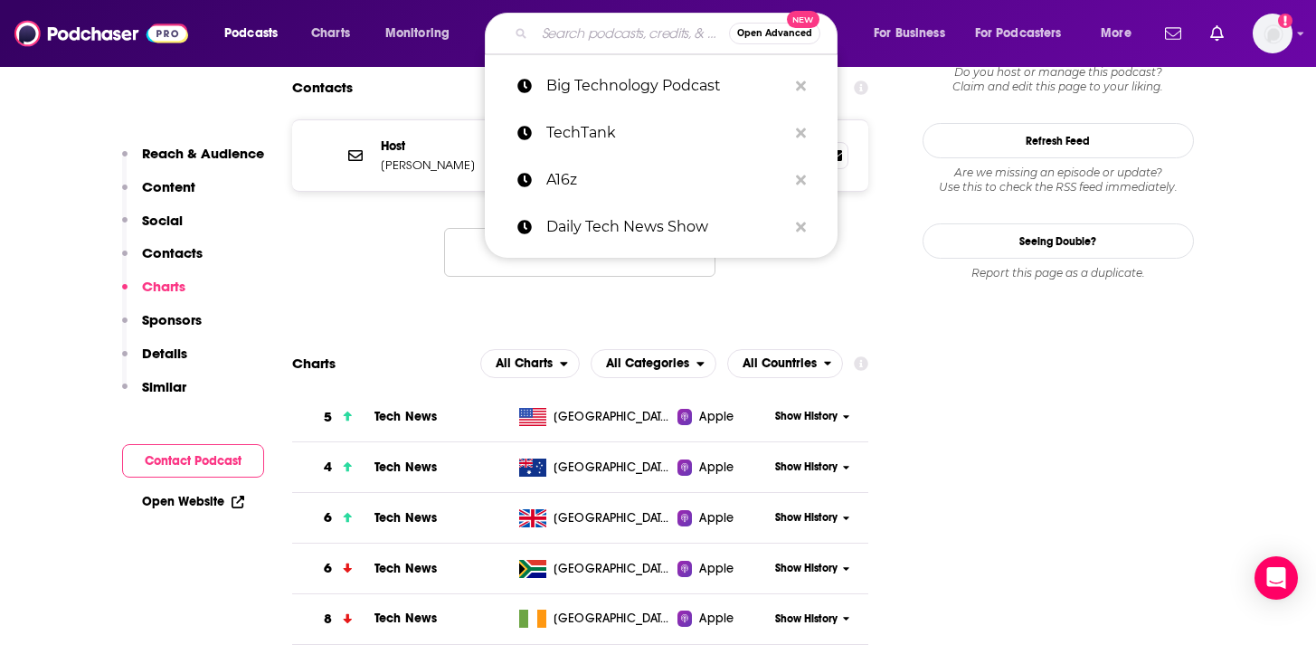
click at [558, 31] on input "Search podcasts, credits, & more..." at bounding box center [631, 33] width 194 height 29
paste input "Tech Disruptors"
type input "Tech Disruptors"
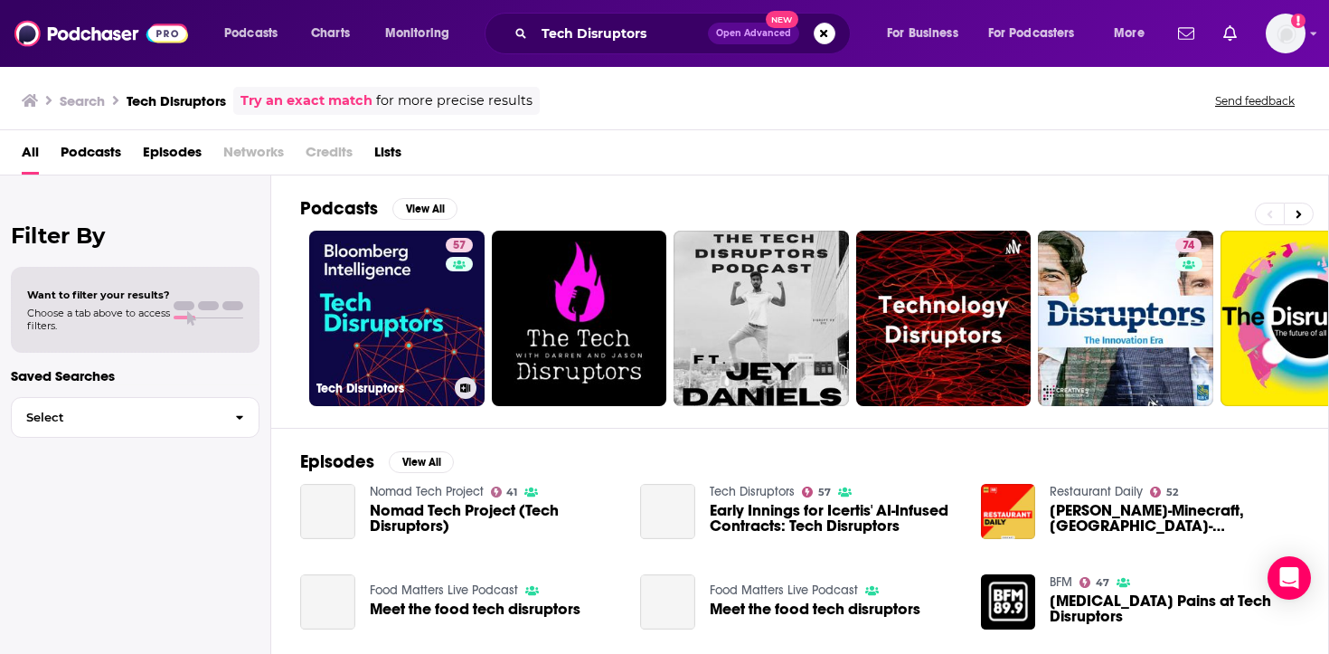
click at [407, 314] on link "57 Tech Disruptors" at bounding box center [396, 318] width 175 height 175
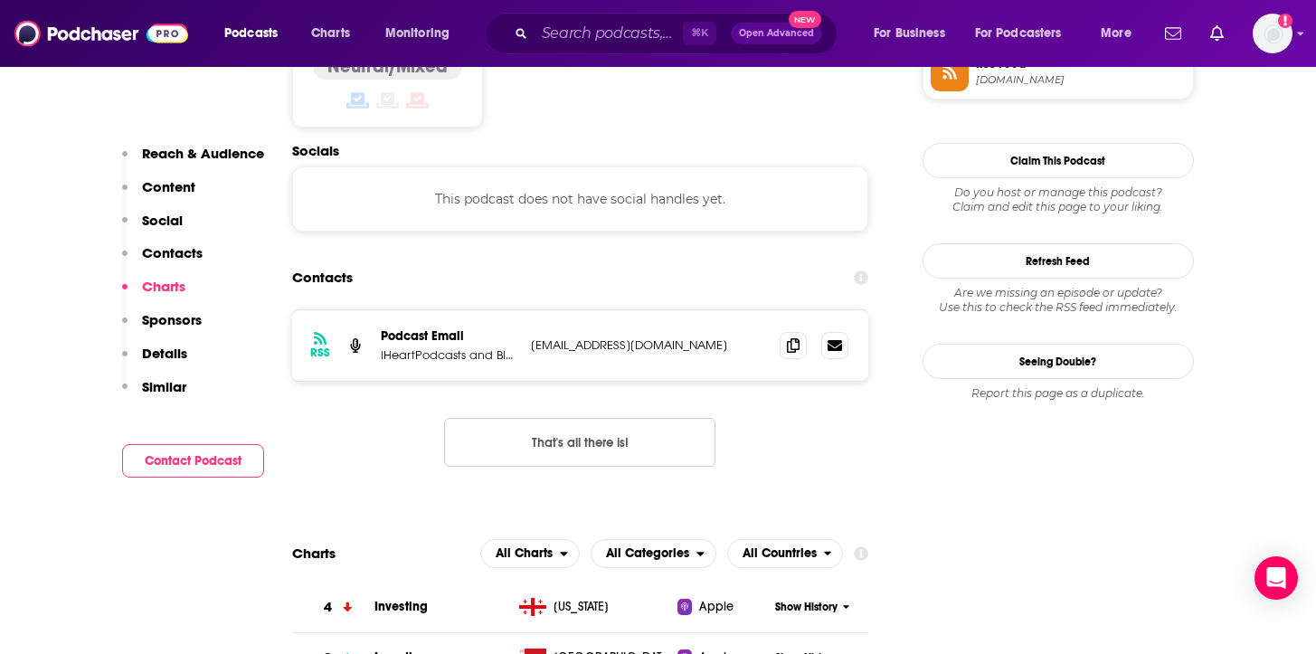
scroll to position [1704, 0]
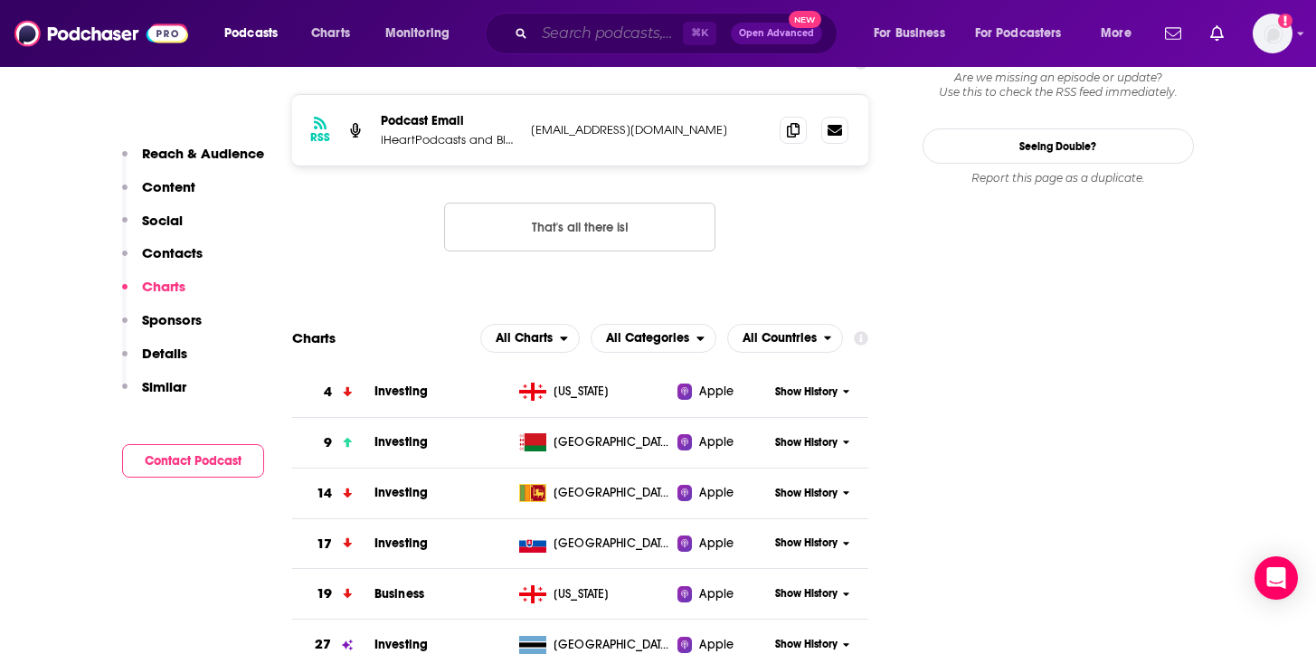
click at [608, 35] on input "Search podcasts, credits, & more..." at bounding box center [608, 33] width 148 height 29
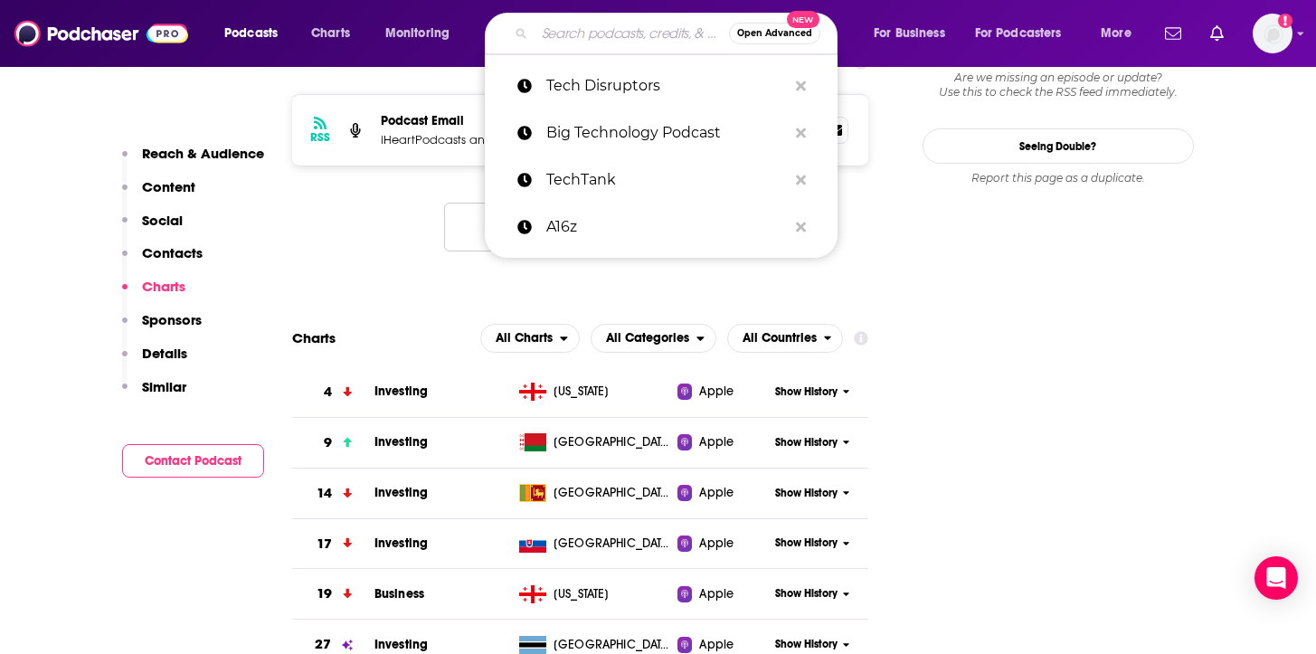
paste input "TechSurge: Deep Tech VC Podcast"
type input "TechSurge: Deep Tech VC Podcast"
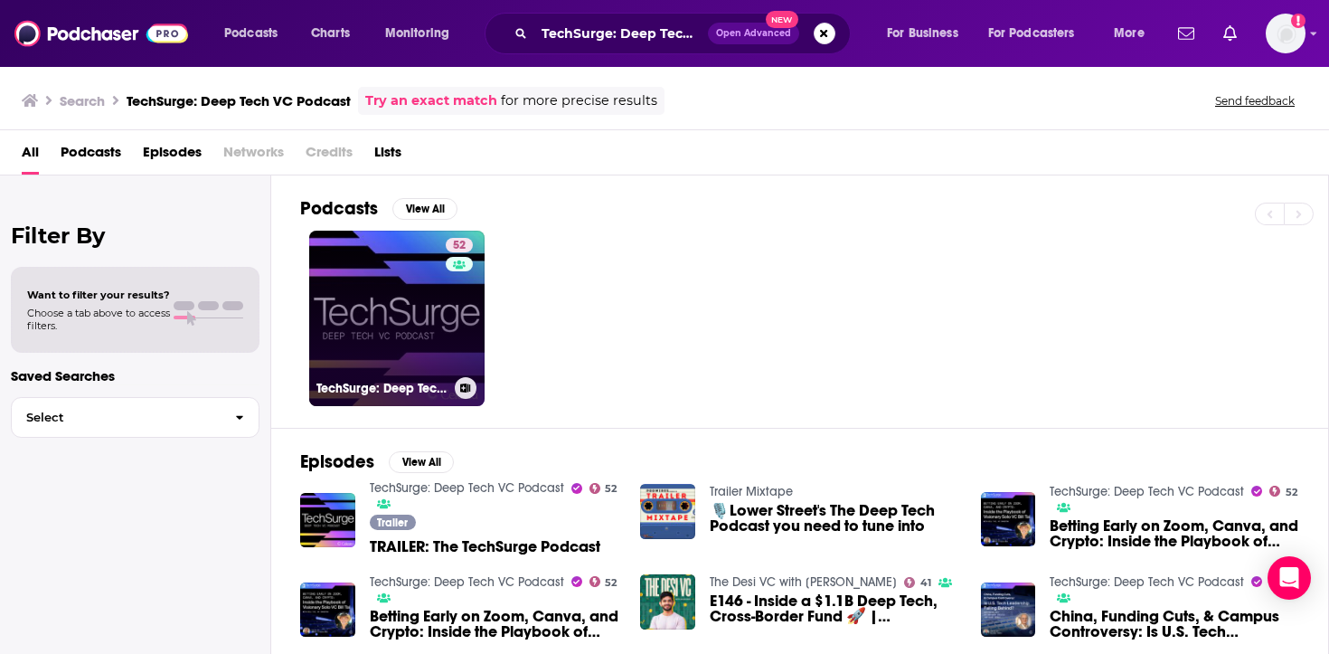
click at [395, 286] on link "52 TechSurge: Deep Tech VC Podcast" at bounding box center [396, 318] width 175 height 175
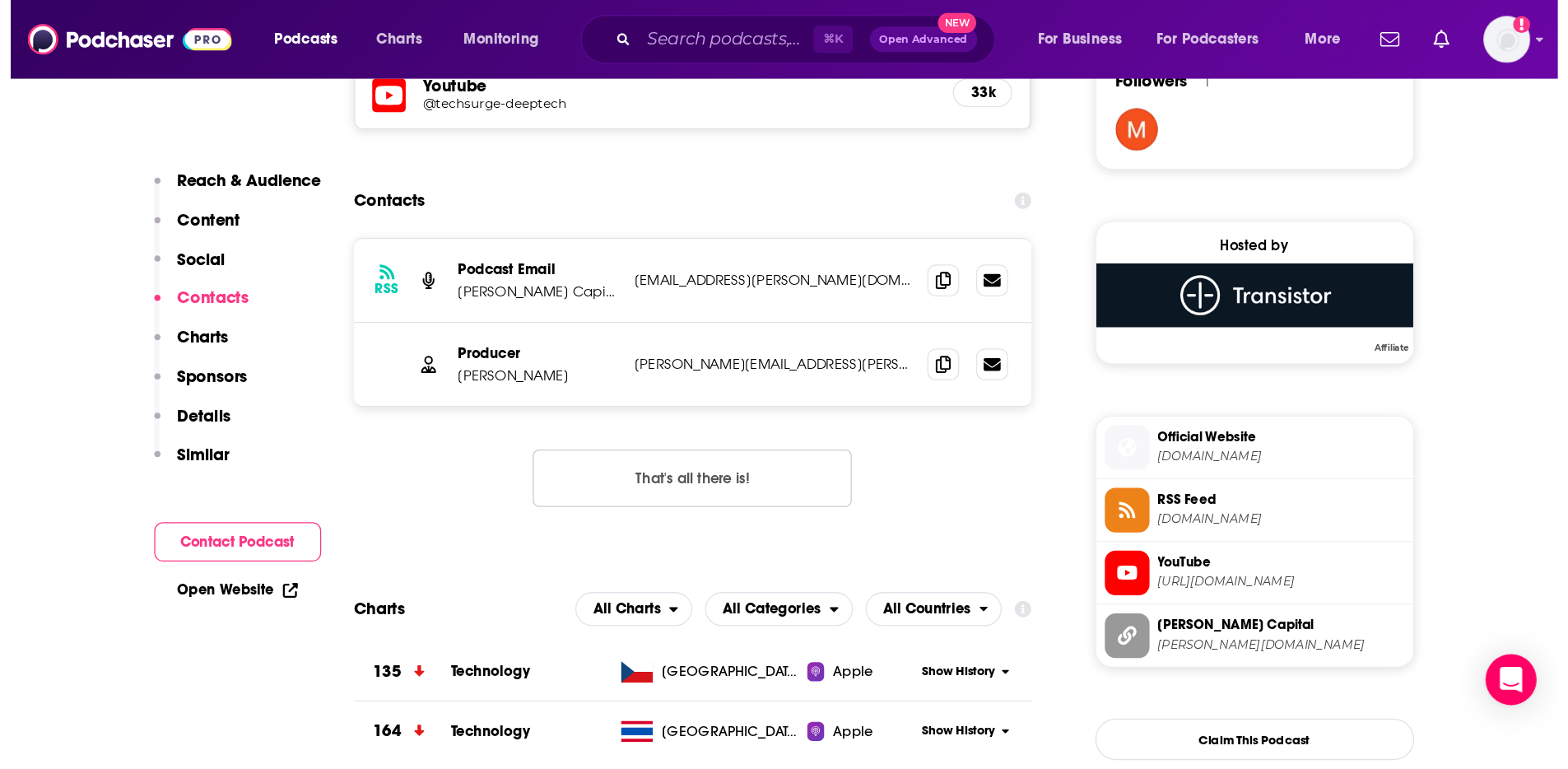
scroll to position [1309, 0]
